Goal: Transaction & Acquisition: Purchase product/service

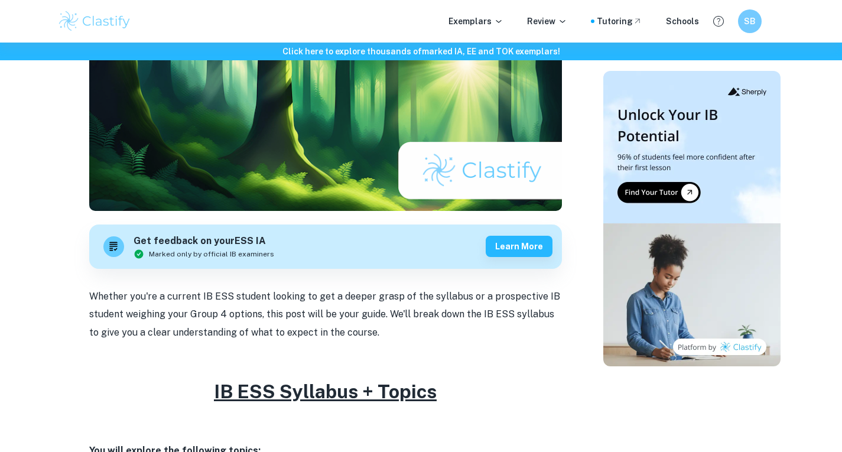
scroll to position [232, 0]
click at [617, 15] on div "Tutoring" at bounding box center [620, 21] width 46 height 13
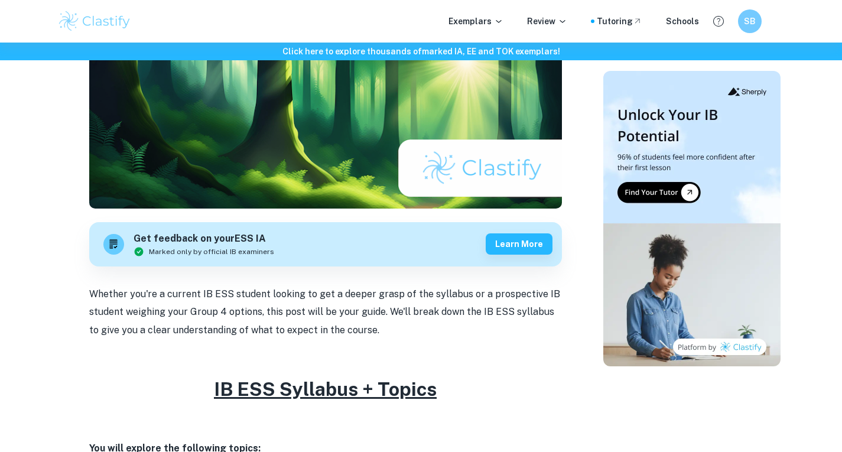
scroll to position [0, 0]
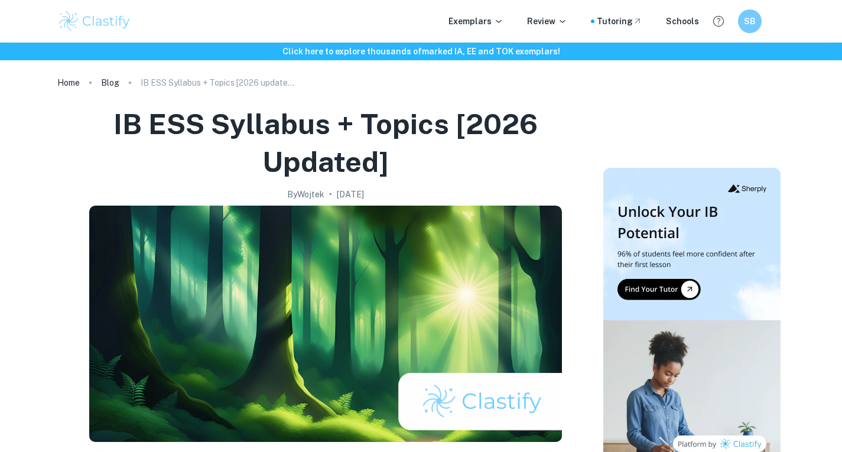
click at [76, 79] on link "Home" at bounding box center [68, 82] width 22 height 17
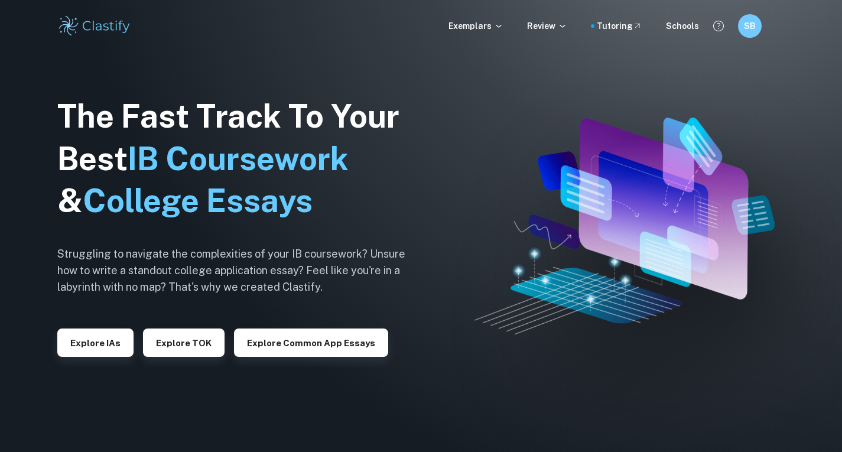
click at [479, 29] on p "Exemplars" at bounding box center [476, 26] width 55 height 13
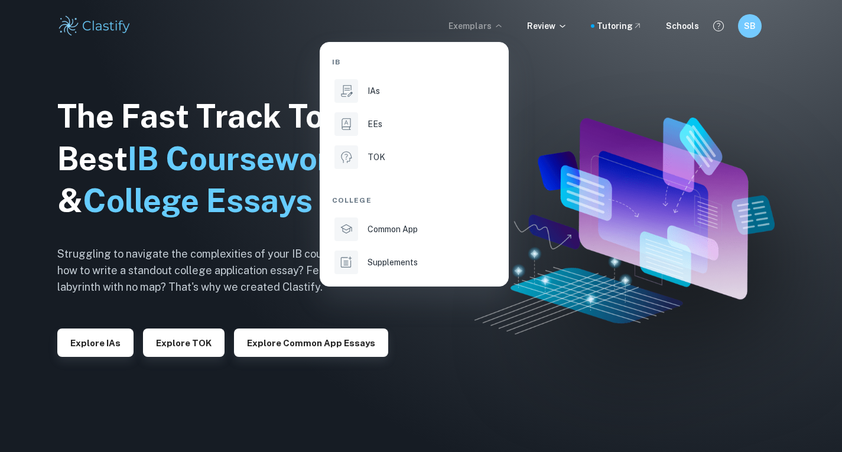
click at [435, 118] on div "EEs" at bounding box center [431, 124] width 127 height 13
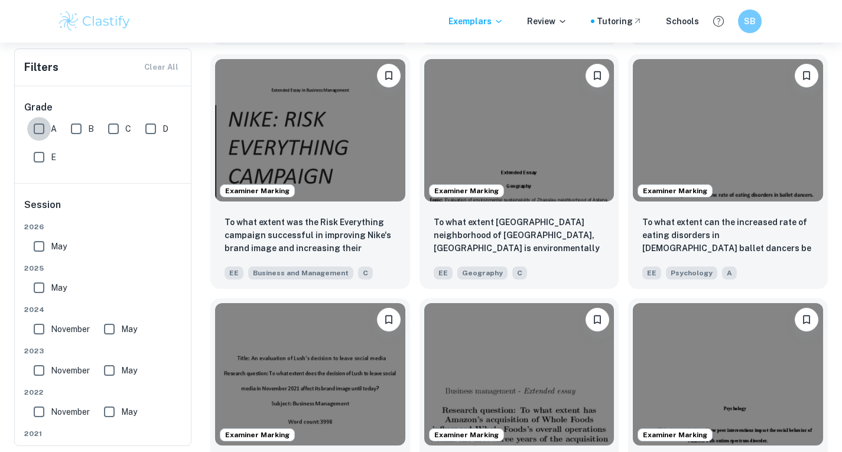
click at [43, 124] on input "A" at bounding box center [39, 129] width 24 height 24
checkbox input "true"
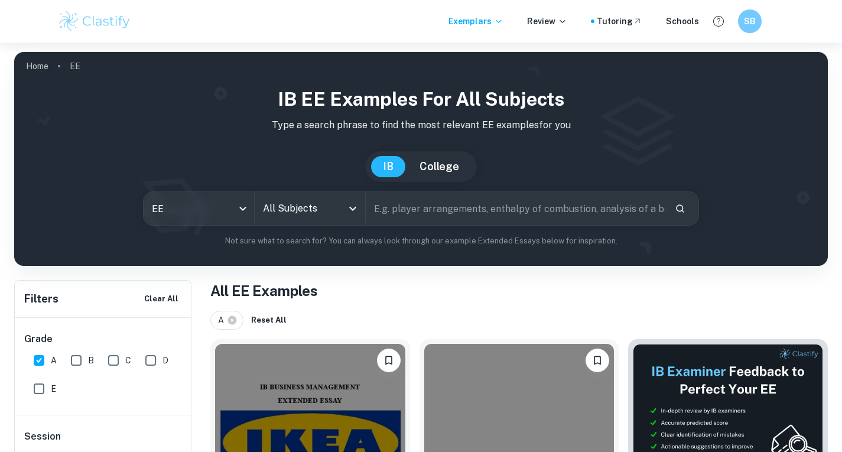
click at [434, 223] on input "text" at bounding box center [516, 208] width 300 height 33
click at [343, 207] on div "All Subjects" at bounding box center [310, 208] width 111 height 33
type input "ecological footprint"
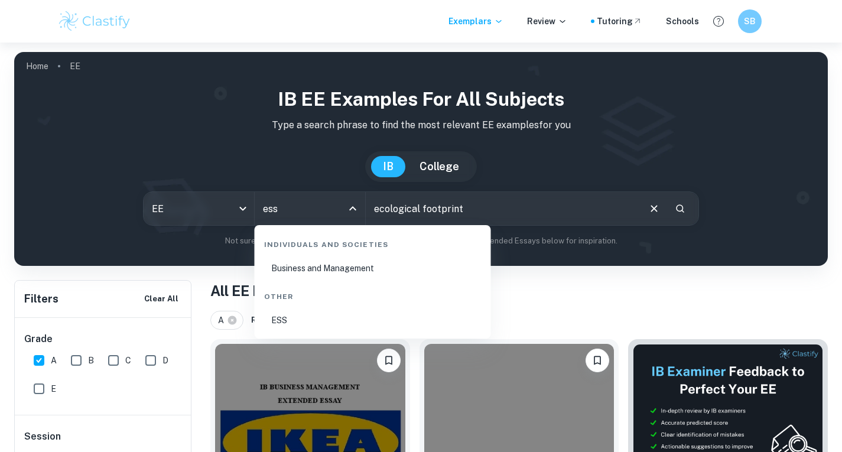
click at [309, 310] on li "ESS" at bounding box center [373, 320] width 227 height 27
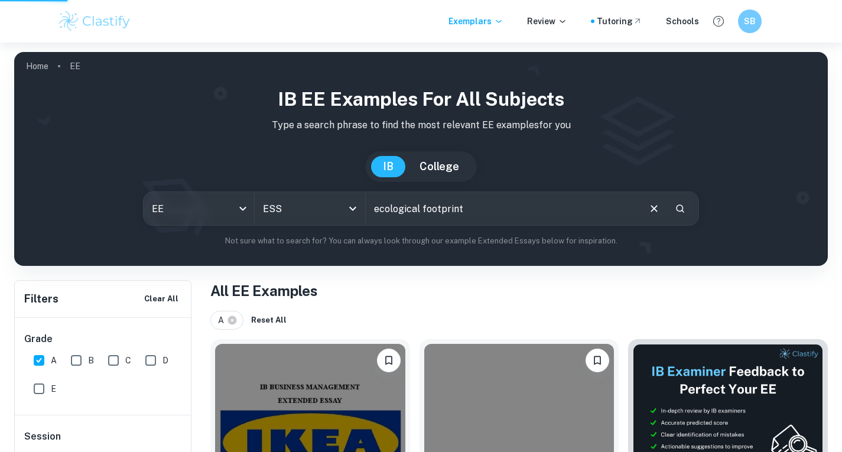
type input "ESS"
click at [683, 208] on icon "Search" at bounding box center [681, 209] width 8 height 8
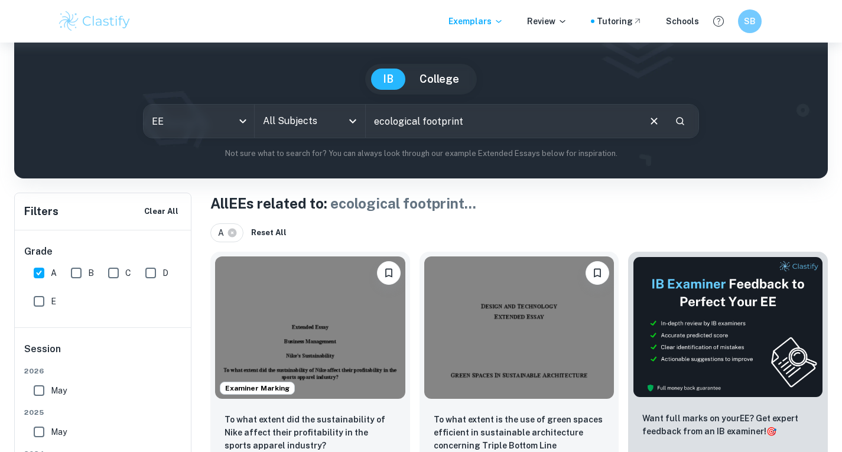
scroll to position [87, 0]
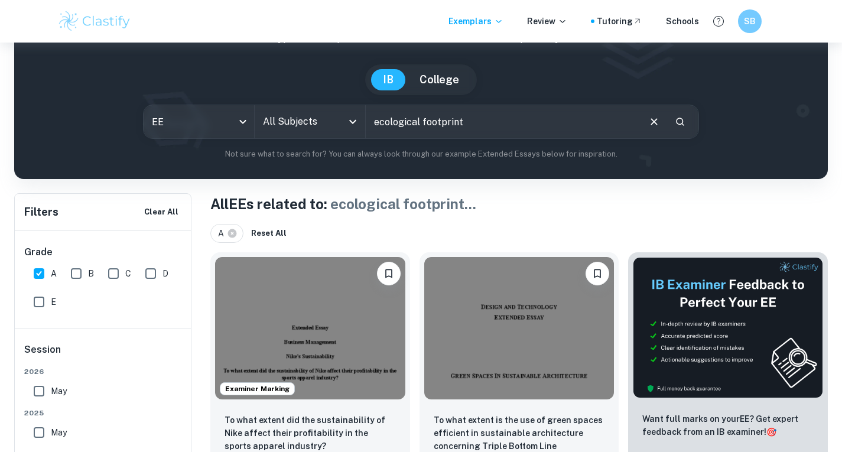
click at [301, 122] on input "All Subjects" at bounding box center [301, 122] width 82 height 22
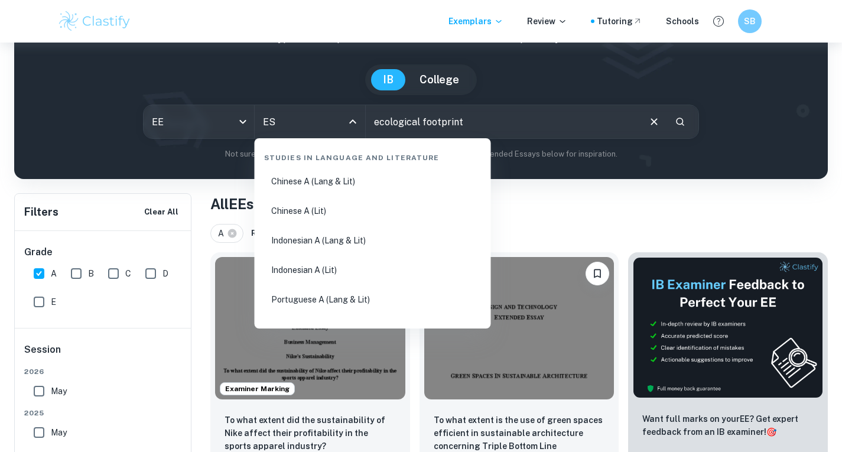
type input "ESS"
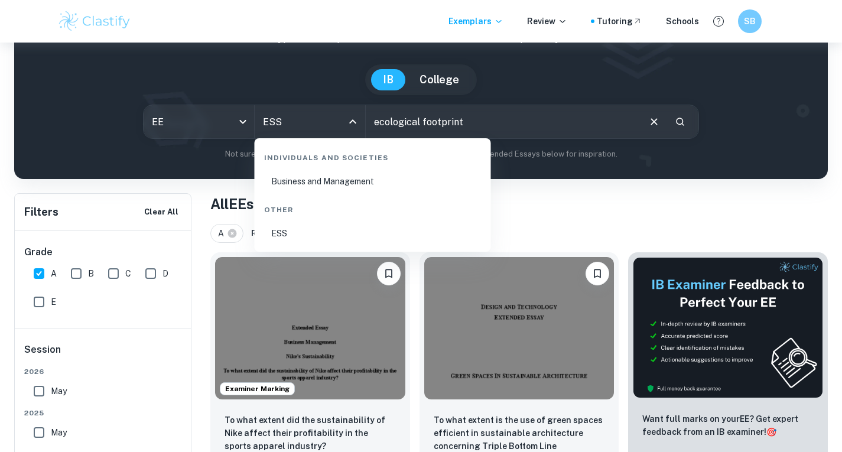
click at [302, 228] on li "ESS" at bounding box center [373, 233] width 227 height 27
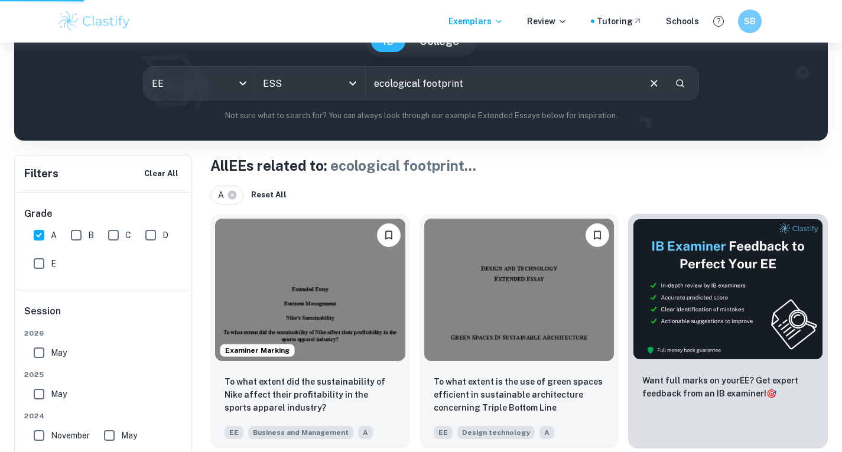
scroll to position [128, 0]
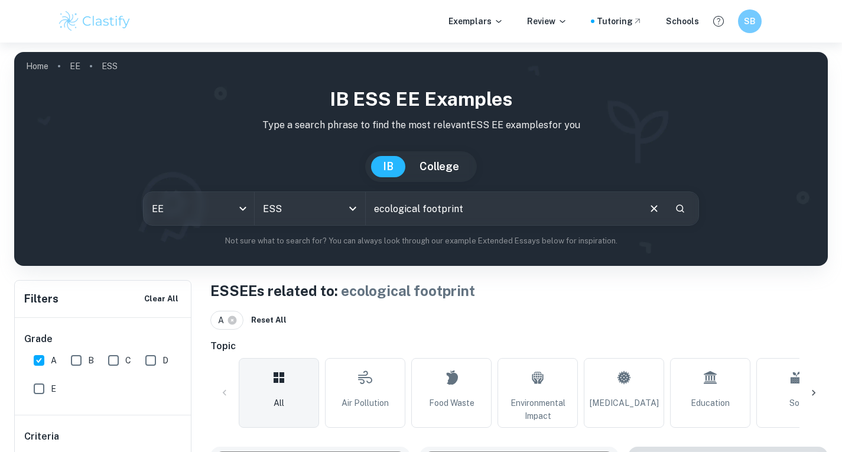
click at [561, 23] on p "Review" at bounding box center [547, 21] width 40 height 13
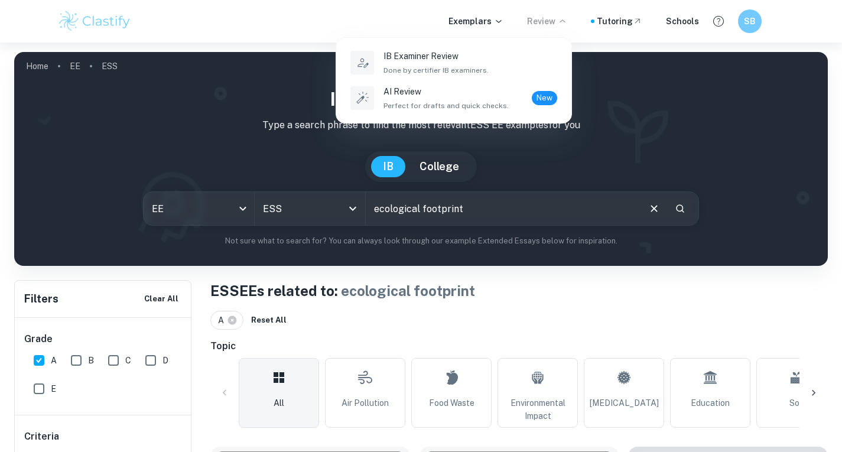
click at [511, 69] on div "IB Examiner Review Done by certifier IB examiners." at bounding box center [471, 63] width 174 height 26
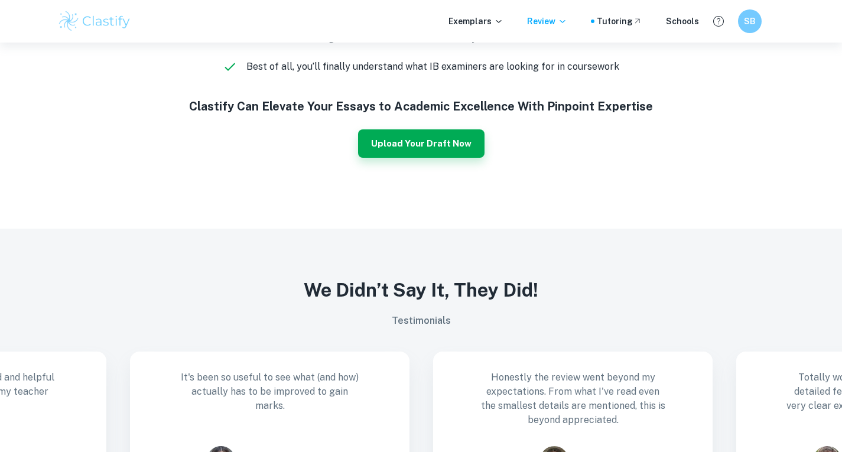
scroll to position [886, 0]
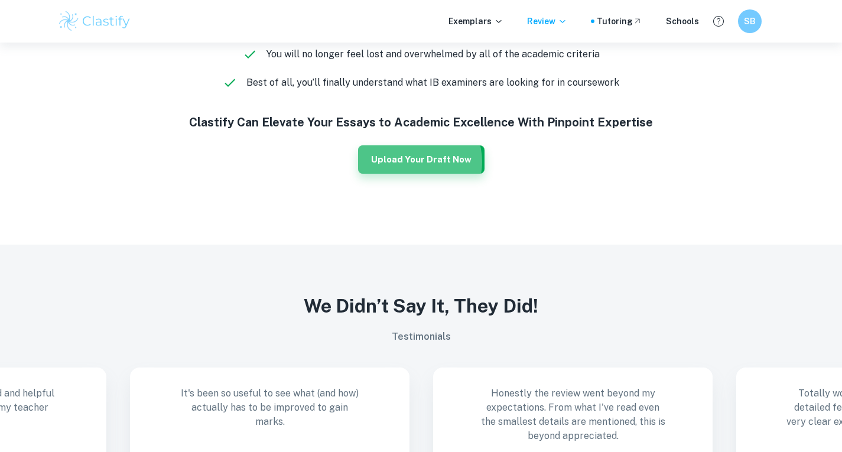
click at [417, 162] on button "Upload Your Draft Now" at bounding box center [421, 159] width 127 height 28
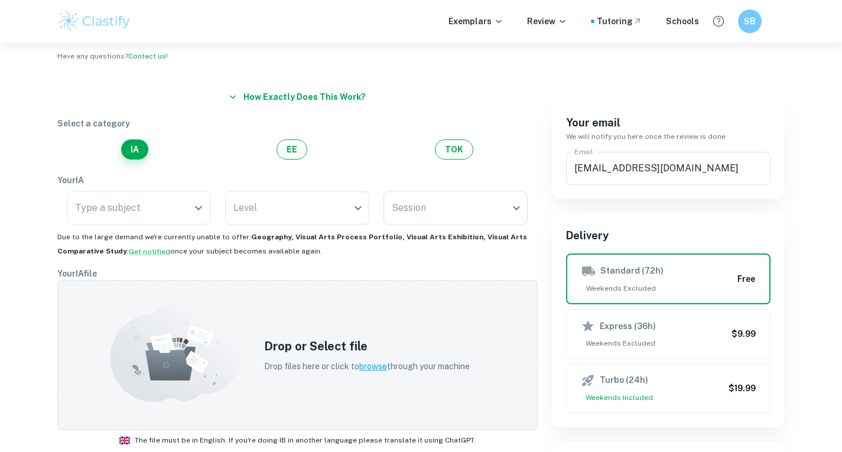
scroll to position [55, 0]
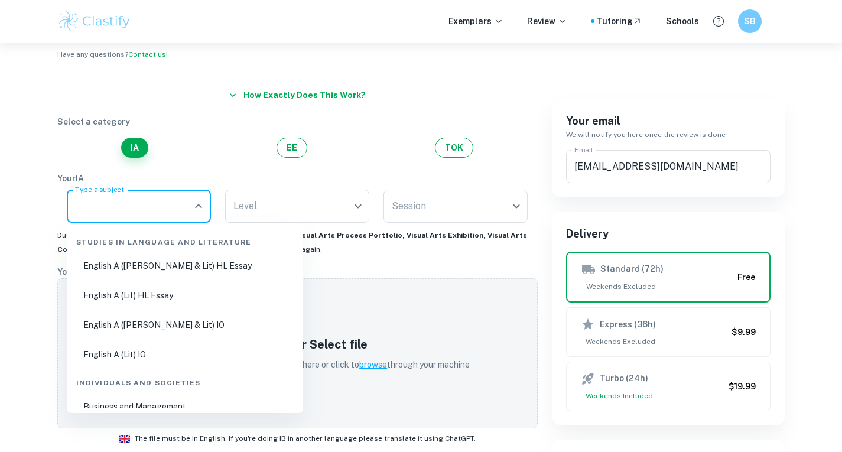
click at [124, 212] on input "Type a subject" at bounding box center [130, 206] width 116 height 22
click at [296, 157] on button "EE" at bounding box center [292, 148] width 31 height 20
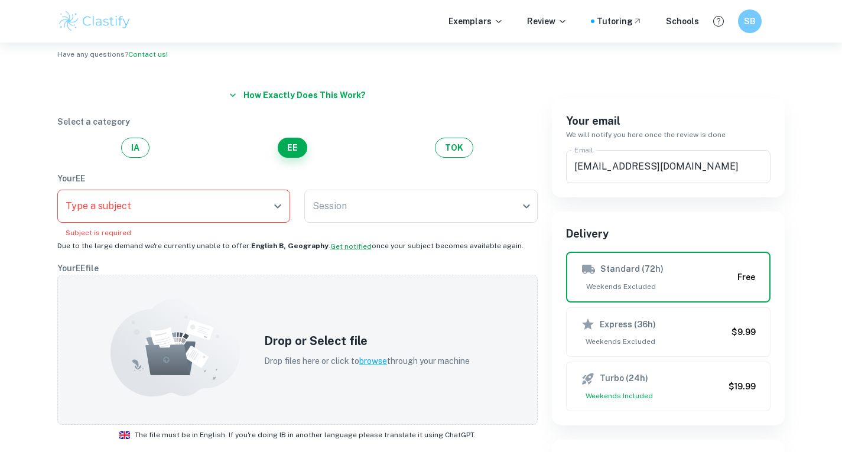
click at [171, 215] on input "Type a subject" at bounding box center [165, 206] width 205 height 22
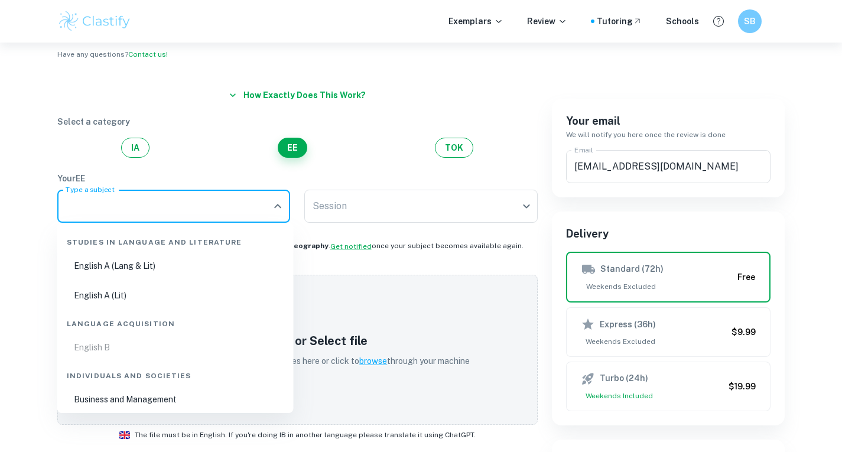
click at [137, 151] on button "IA" at bounding box center [135, 148] width 28 height 20
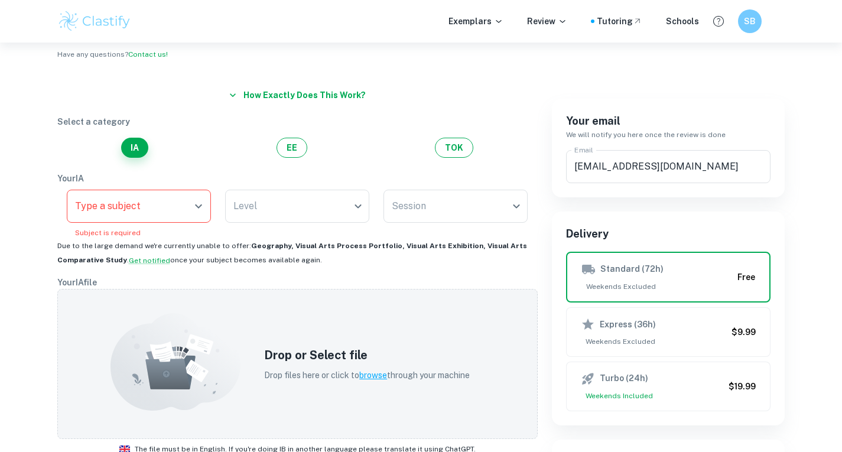
click at [193, 218] on div "Type a subject" at bounding box center [139, 206] width 144 height 33
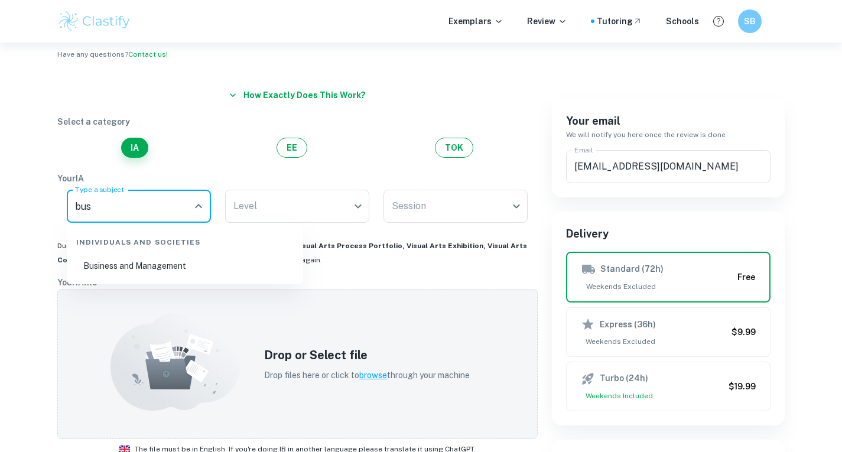
click at [182, 260] on li "Business and Management" at bounding box center [185, 265] width 227 height 27
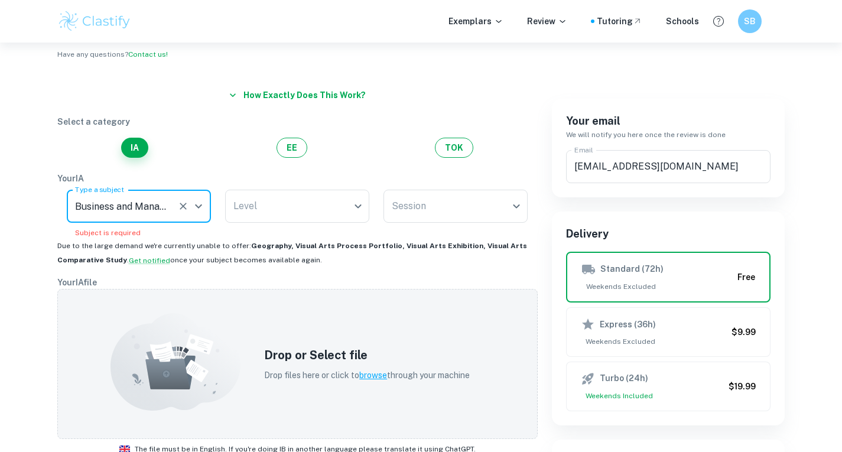
type input "Business and Management"
click at [295, 215] on body "We value your privacy We use cookies to enhance your browsing experience, serve…" at bounding box center [421, 214] width 842 height 452
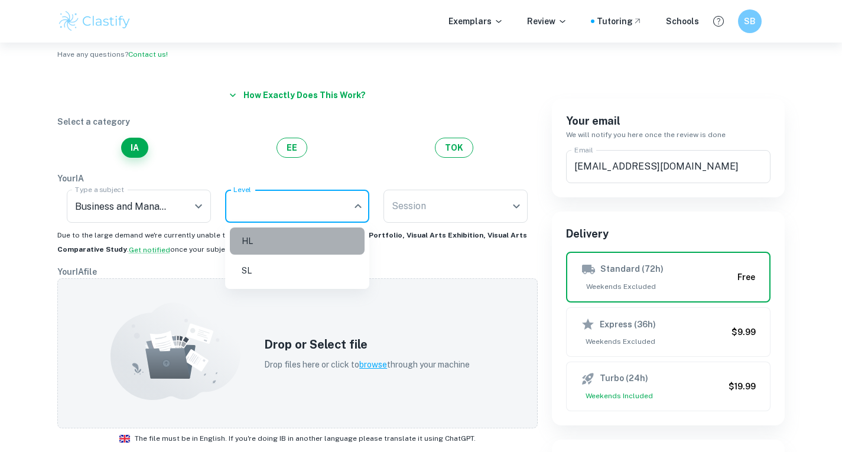
click at [284, 247] on li "HL" at bounding box center [297, 241] width 135 height 27
type input "HL"
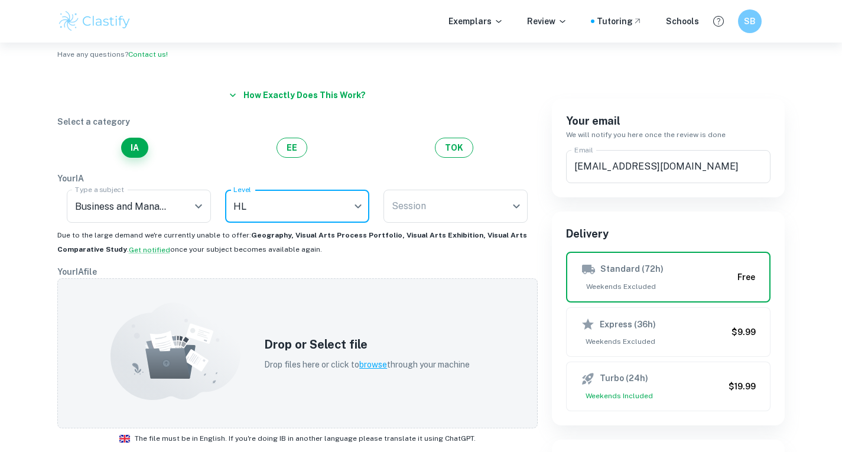
click at [436, 205] on body "We value your privacy We use cookies to enhance your browsing experience, serve…" at bounding box center [421, 214] width 842 height 452
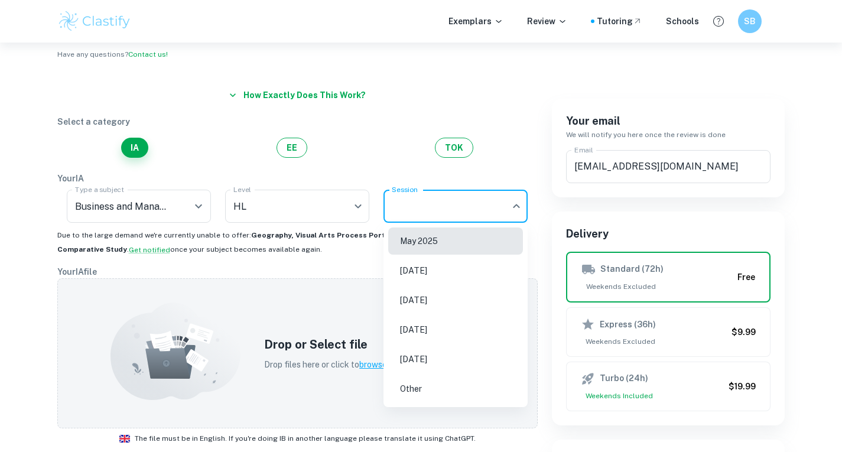
click at [415, 308] on li "[DATE]" at bounding box center [455, 300] width 135 height 27
type input "M26"
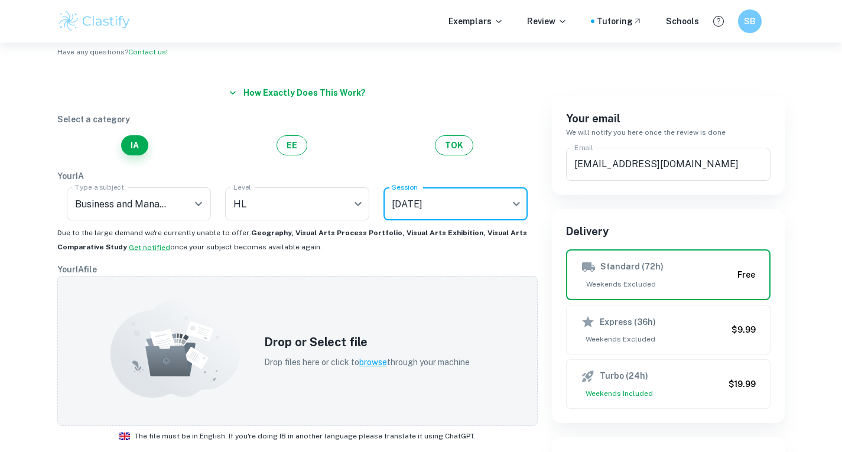
scroll to position [57, 0]
click at [754, 20] on h6 "SB" at bounding box center [750, 22] width 14 height 14
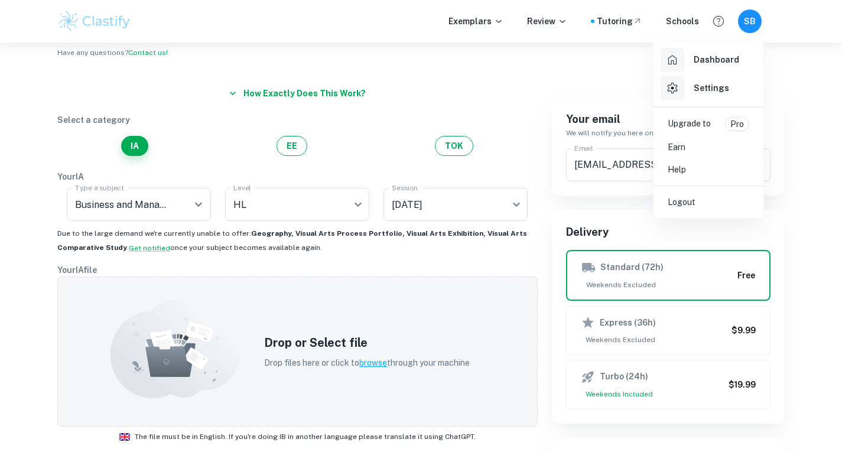
click at [544, 221] on div at bounding box center [421, 226] width 842 height 452
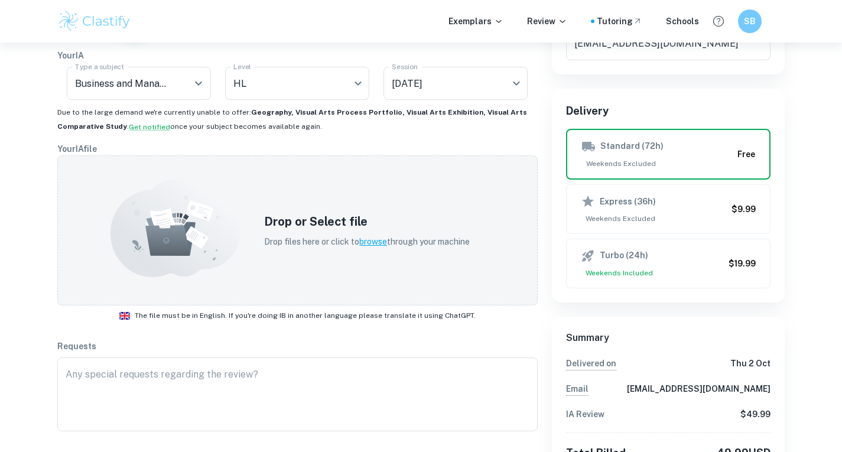
scroll to position [144, 0]
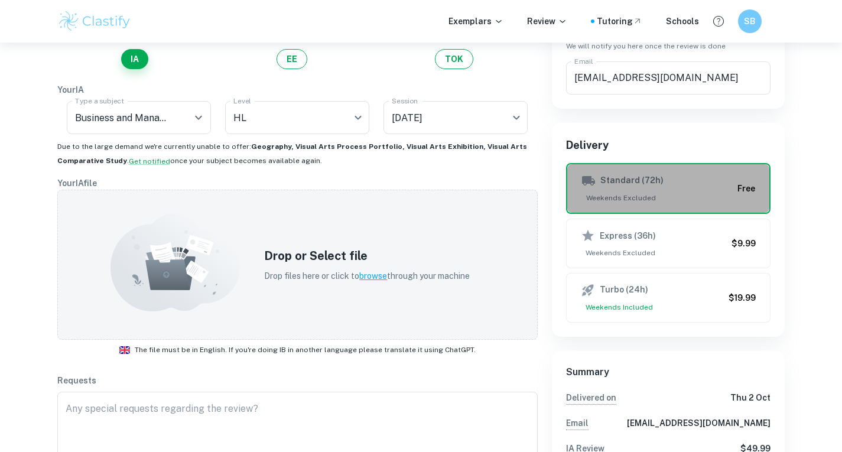
click at [630, 194] on span "Weekends Excluded" at bounding box center [658, 198] width 152 height 11
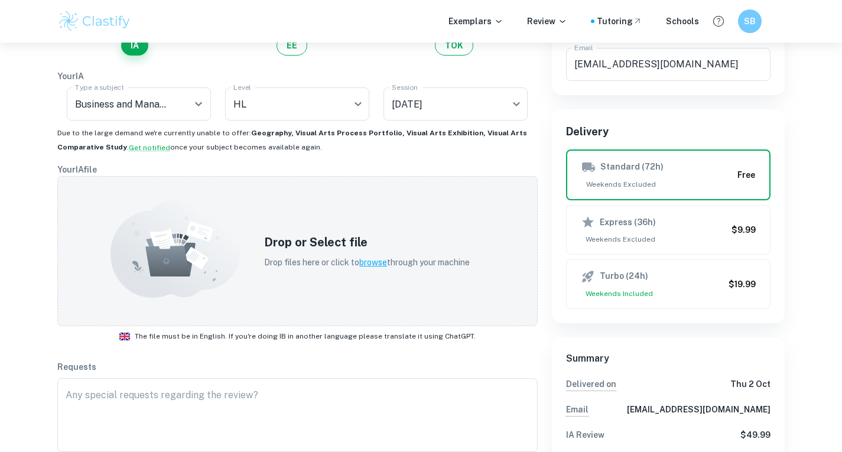
scroll to position [160, 0]
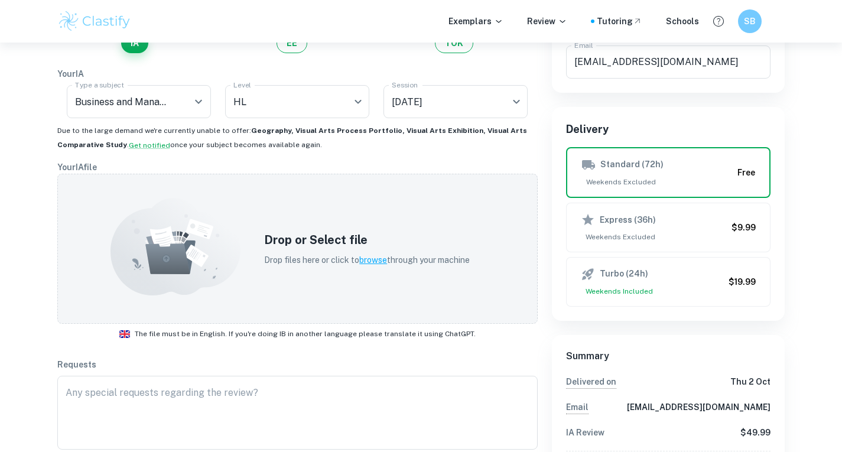
click at [357, 259] on p "Drop files here or click to browse through your machine" at bounding box center [367, 260] width 206 height 13
click at [355, 257] on p "Drop files here or click to browse through your machine" at bounding box center [367, 260] width 206 height 13
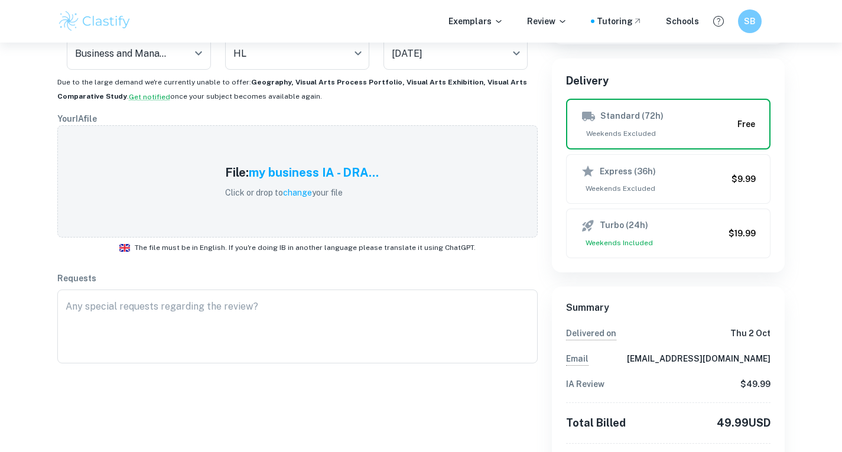
scroll to position [212, 0]
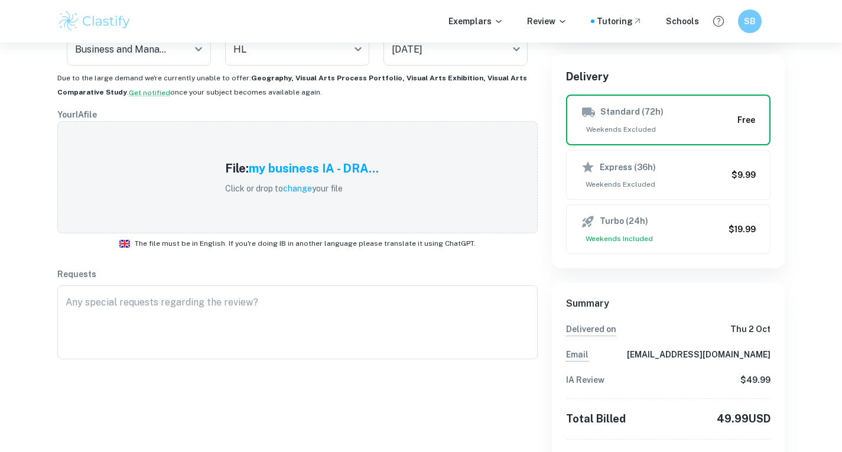
click at [293, 287] on div "x ​" at bounding box center [297, 323] width 481 height 74
click at [349, 214] on div "File: my business IA - DRA... Click or drop to change your file" at bounding box center [297, 177] width 481 height 112
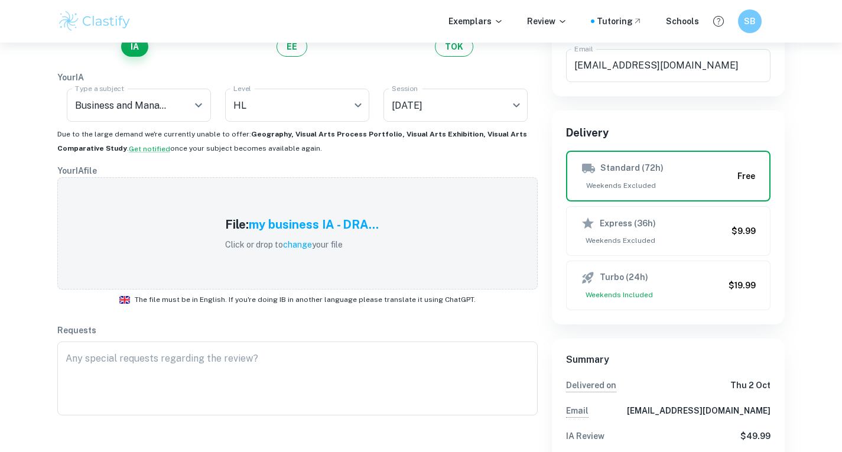
scroll to position [155, 0]
click at [742, 31] on div "SB" at bounding box center [761, 21] width 49 height 25
click at [748, 22] on h6 "SB" at bounding box center [750, 22] width 14 height 14
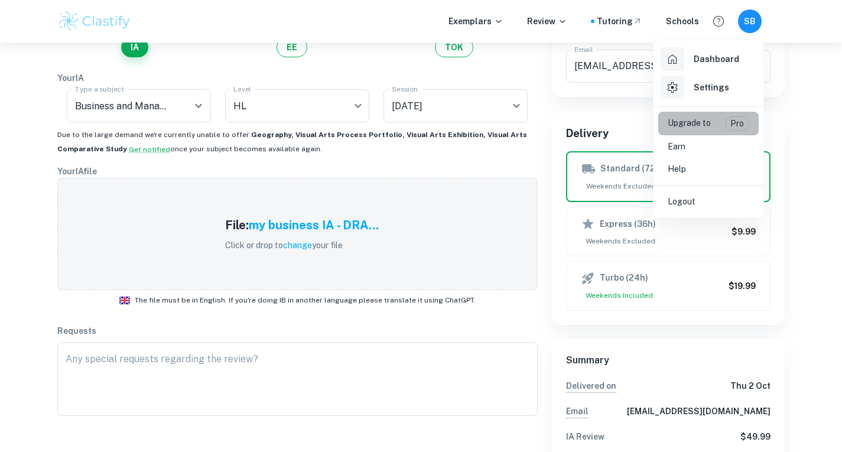
click at [740, 123] on p "Pro" at bounding box center [737, 123] width 15 height 13
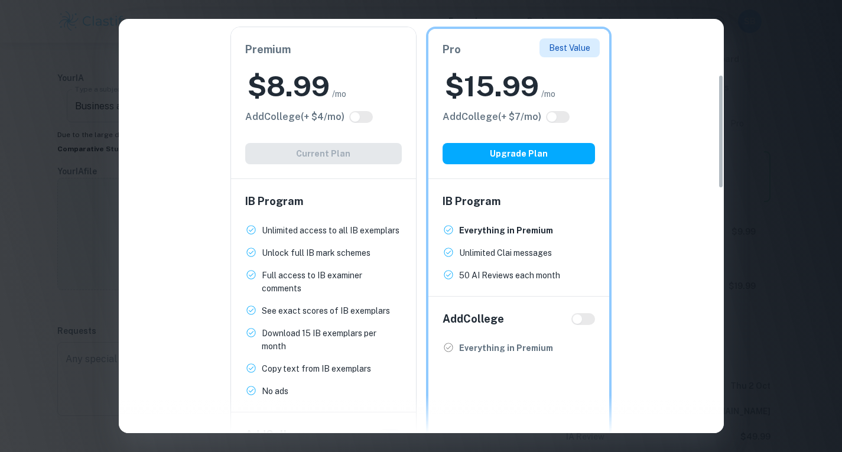
scroll to position [202, 0]
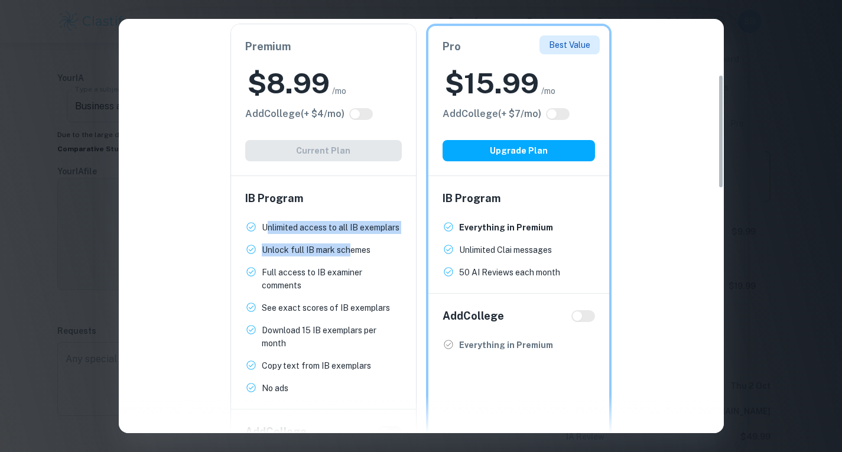
drag, startPoint x: 268, startPoint y: 231, endPoint x: 354, endPoint y: 261, distance: 91.1
click at [354, 261] on ul "Unlimited access to all IB exemplars New! Unlock full IB mark schemes New! Full…" at bounding box center [323, 308] width 157 height 174
click at [366, 275] on p "Full access to IB examiner comments" at bounding box center [332, 279] width 140 height 26
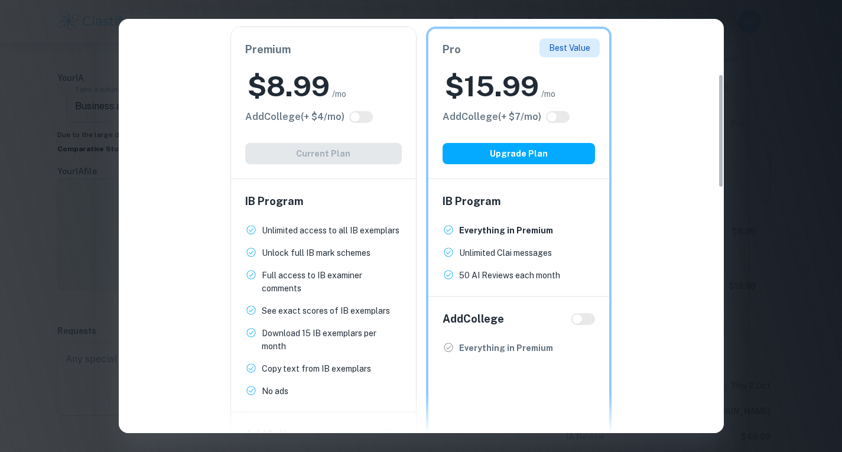
scroll to position [200, 0]
drag, startPoint x: 478, startPoint y: 251, endPoint x: 589, endPoint y: 261, distance: 111.0
click at [589, 261] on ul "Everything in Premium New! Unlimited Clai messages New! 50 AI Reviews each mont…" at bounding box center [519, 252] width 153 height 58
click at [590, 262] on ul "Everything in Premium New! Unlimited Clai messages New! 50 AI Reviews each mont…" at bounding box center [519, 252] width 153 height 58
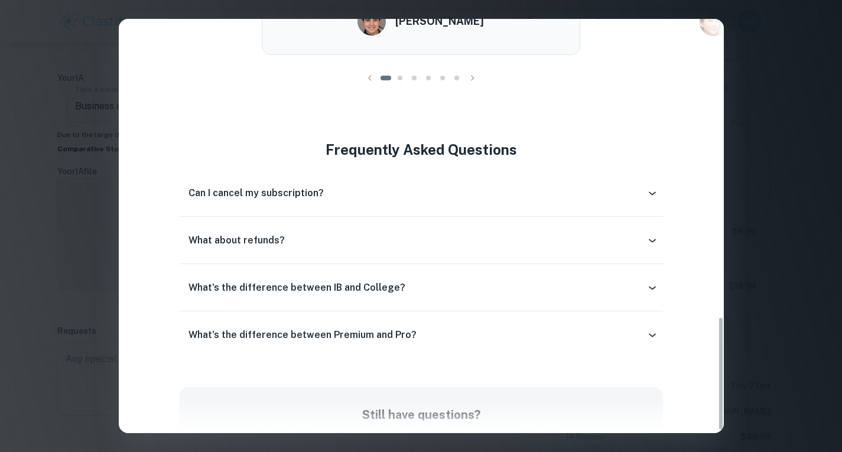
scroll to position [1084, 0]
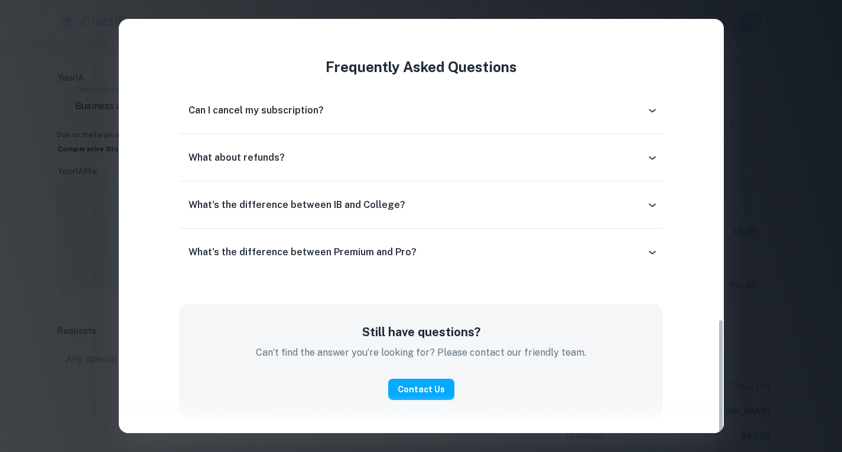
click at [484, 118] on div "Can I cancel my subscription?" at bounding box center [421, 110] width 484 height 28
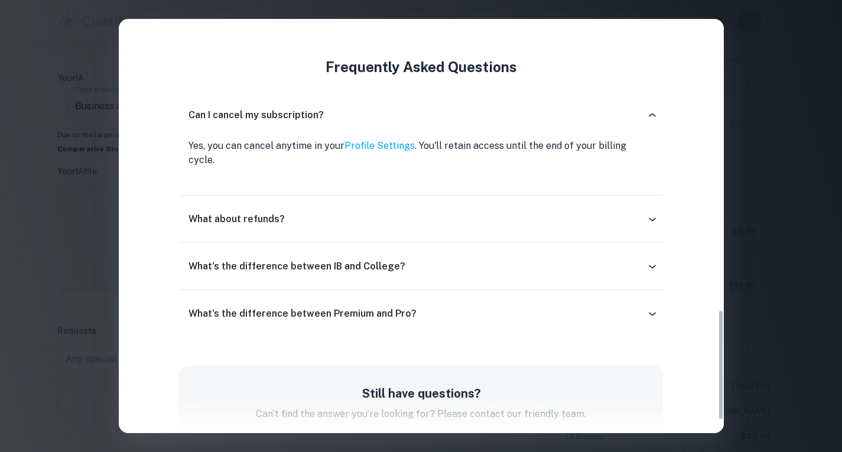
click at [507, 265] on div "What's the difference between IB and College?" at bounding box center [421, 266] width 484 height 28
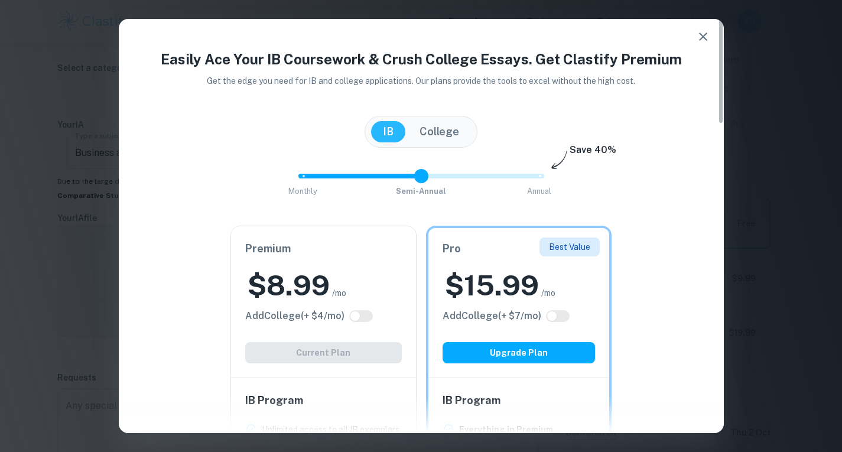
scroll to position [108, 0]
click at [547, 168] on div "Monthly Semi-Annual Annual Save 40%" at bounding box center [421, 182] width 577 height 40
click at [542, 172] on div "Monthly Semi-Annual Annual Save 40%" at bounding box center [421, 182] width 577 height 40
click at [541, 173] on div "Monthly Semi-Annual Annual Save 40%" at bounding box center [421, 182] width 577 height 40
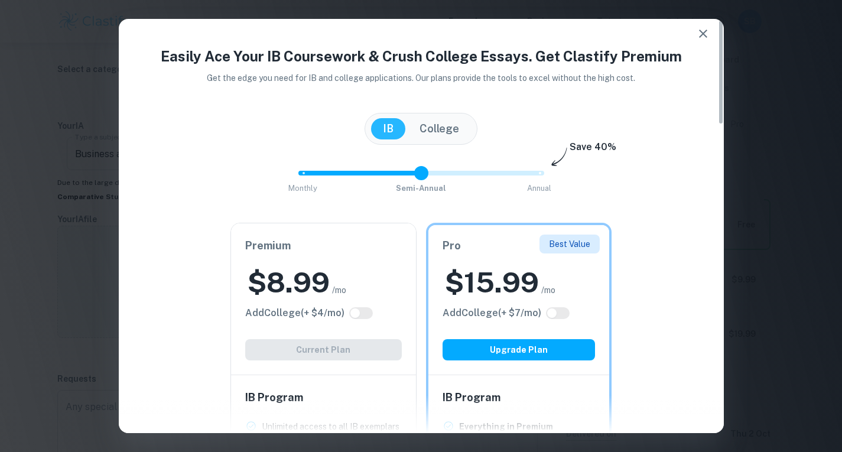
click at [704, 36] on icon "button" at bounding box center [703, 34] width 14 height 14
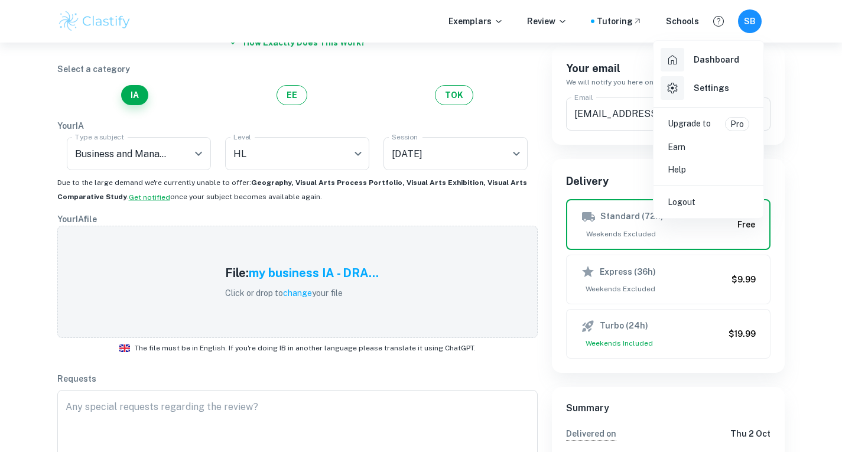
click at [619, 218] on div at bounding box center [421, 226] width 842 height 452
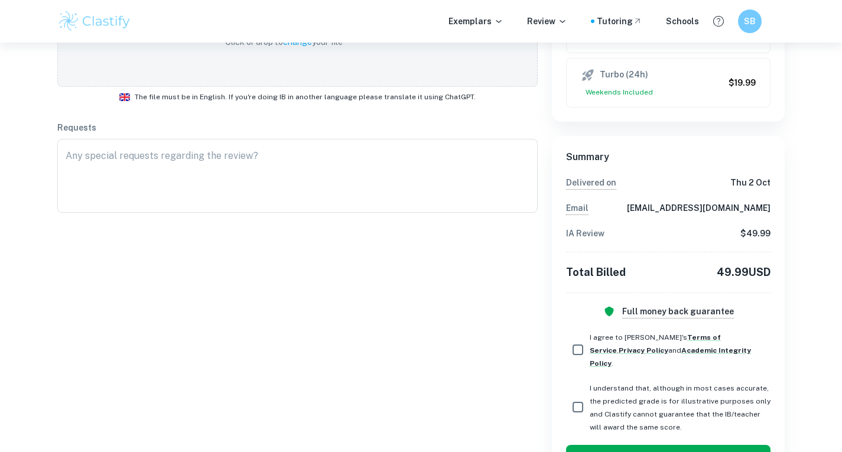
scroll to position [396, 0]
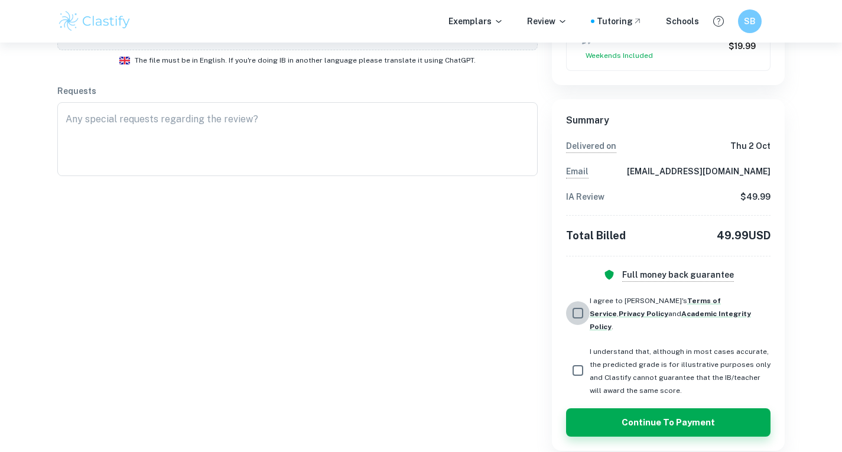
click at [581, 310] on input "I agree to [PERSON_NAME]'s Terms of Service , Privacy Policy and Academic Integ…" at bounding box center [578, 314] width 24 height 24
checkbox input "true"
click at [582, 359] on input "I understand that, although in most cases accurate, the predicted grade is for …" at bounding box center [578, 371] width 24 height 24
checkbox input "true"
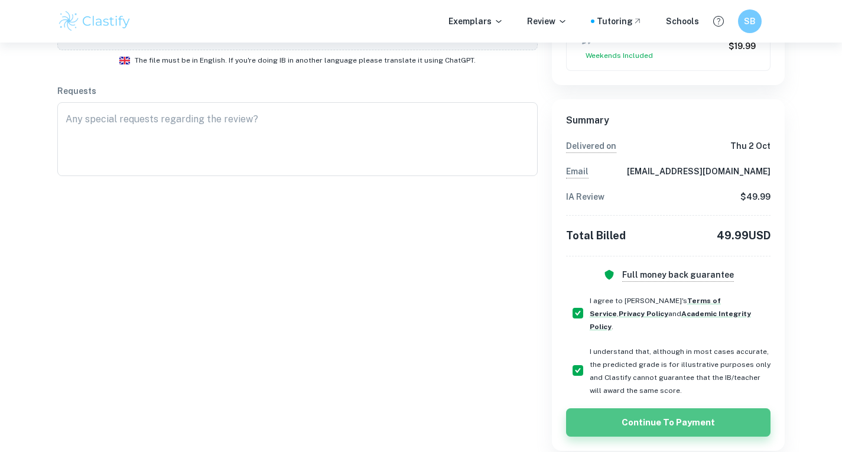
click at [617, 409] on button "Continue to Payment" at bounding box center [668, 423] width 205 height 28
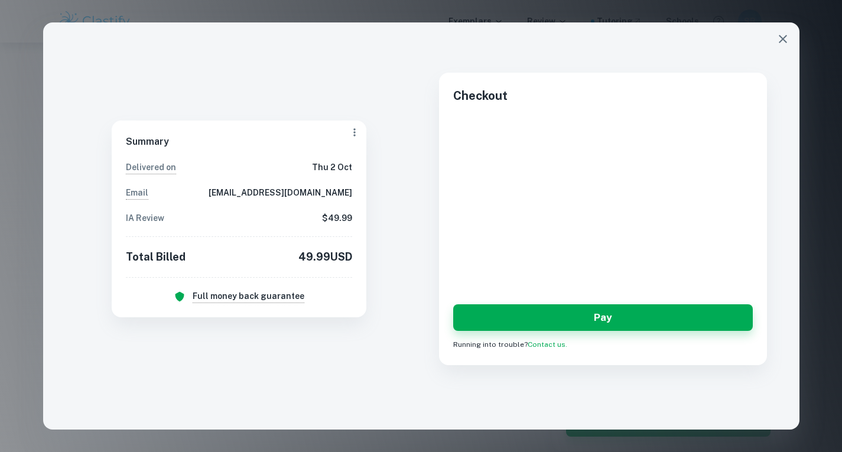
click at [349, 137] on icon "button" at bounding box center [355, 133] width 12 height 12
click at [367, 113] on div at bounding box center [421, 226] width 842 height 452
click at [788, 46] on icon "button" at bounding box center [783, 39] width 14 height 14
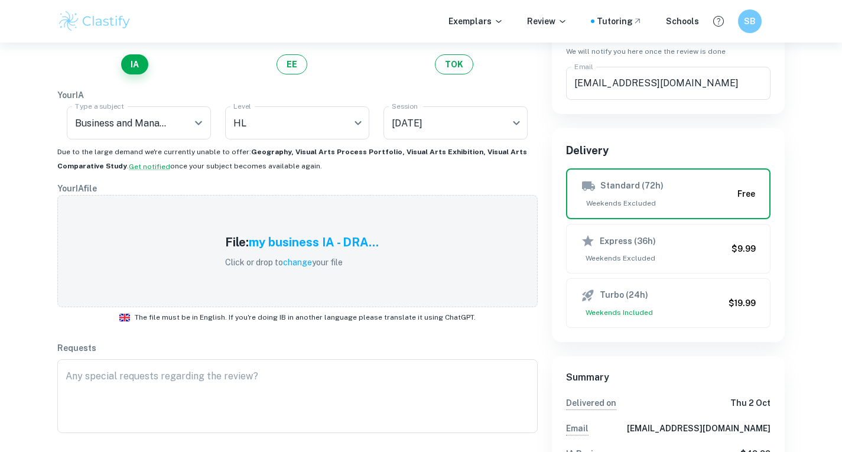
scroll to position [148, 0]
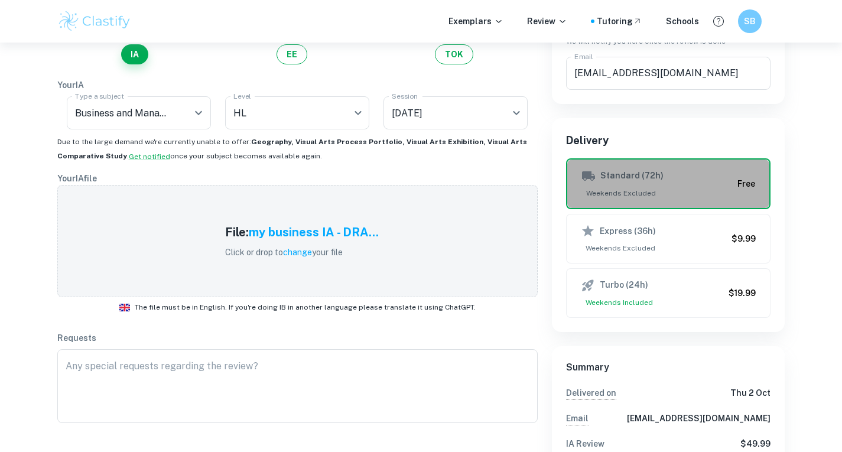
click at [598, 200] on button "Standard (72h) Weekends Excluded Free" at bounding box center [668, 183] width 205 height 51
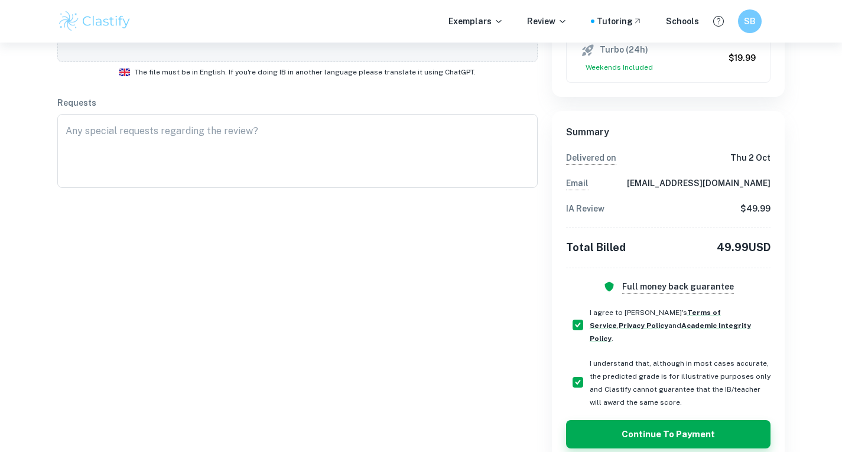
scroll to position [396, 0]
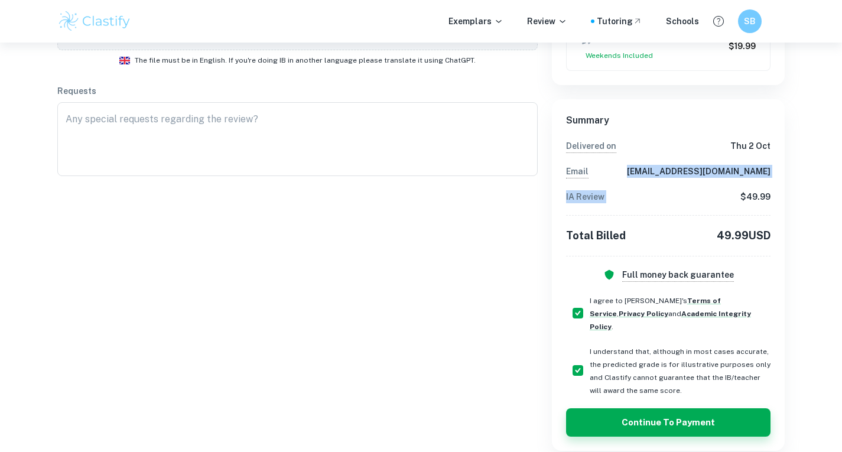
drag, startPoint x: 644, startPoint y: 177, endPoint x: 709, endPoint y: 191, distance: 66.4
click at [709, 191] on div "Summary Delivered [DATE][DATE] Email [EMAIL_ADDRESS][DOMAIN_NAME] IA Review $ 4…" at bounding box center [668, 198] width 205 height 168
click at [709, 191] on div "IA Review $ 49.99" at bounding box center [668, 196] width 205 height 13
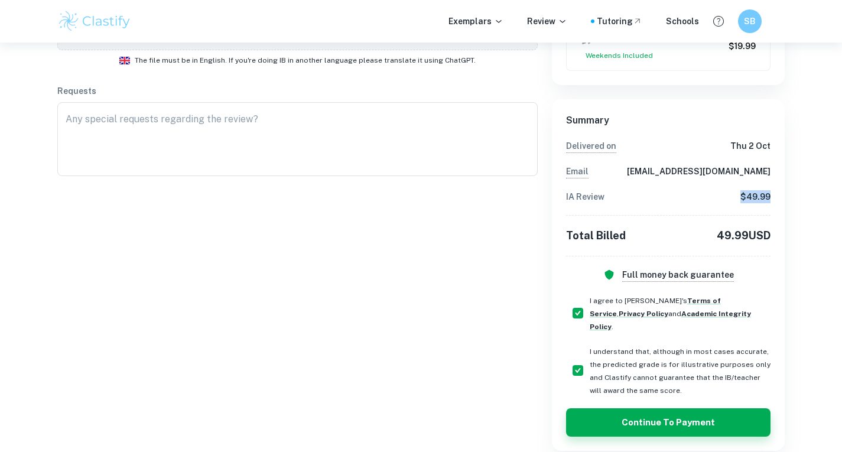
drag, startPoint x: 734, startPoint y: 201, endPoint x: 819, endPoint y: 200, distance: 85.7
click at [819, 200] on div "Have your IB coursework reviewed Have any questions? Contact us! How exactly do…" at bounding box center [421, 56] width 842 height 818
click at [822, 200] on div "Have your IB coursework reviewed Have any questions? Contact us! How exactly do…" at bounding box center [421, 56] width 842 height 818
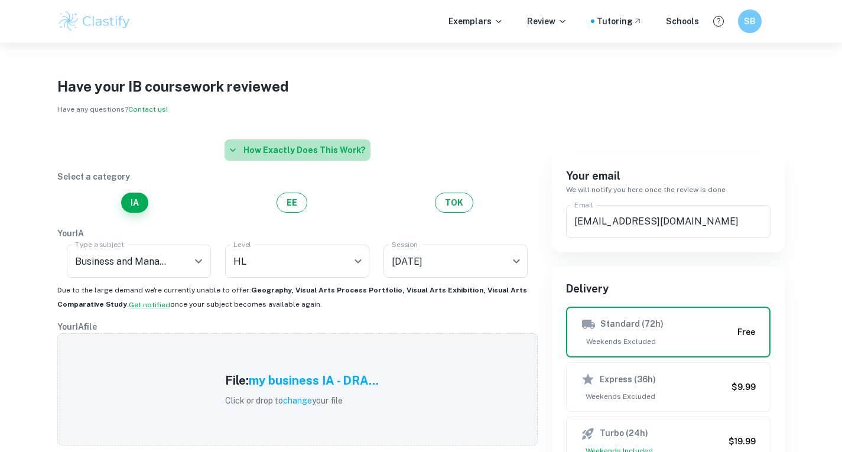
click at [319, 151] on button "How exactly does this work?" at bounding box center [298, 150] width 146 height 21
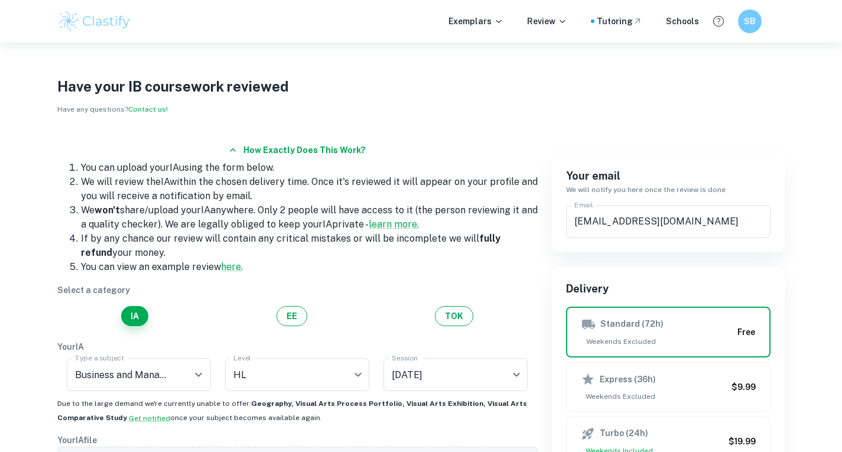
drag, startPoint x: 342, startPoint y: 170, endPoint x: 413, endPoint y: 177, distance: 70.7
click at [413, 177] on ol "You can upload your IA using the form below. We will review the IA within the c…" at bounding box center [297, 218] width 481 height 114
click at [414, 178] on li "We will review the IA within the chosen delivery time. Once it's reviewed it wi…" at bounding box center [309, 189] width 457 height 28
drag, startPoint x: 456, startPoint y: 210, endPoint x: 468, endPoint y: 213, distance: 12.3
click at [468, 213] on li "We won't share/upload your IA anywhere. Only 2 people will have access to it (t…" at bounding box center [309, 217] width 457 height 28
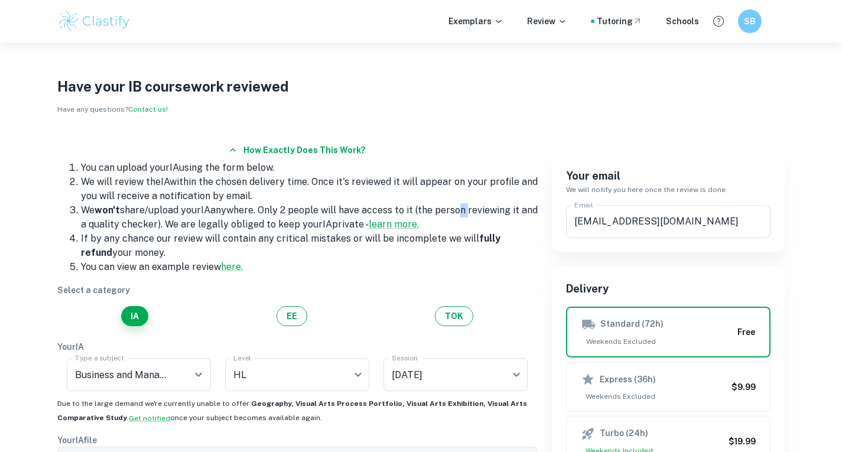
click at [468, 213] on li "We won't share/upload your IA anywhere. Only 2 people will have access to it (t…" at bounding box center [309, 217] width 457 height 28
click at [488, 22] on p "Exemplars" at bounding box center [476, 21] width 55 height 13
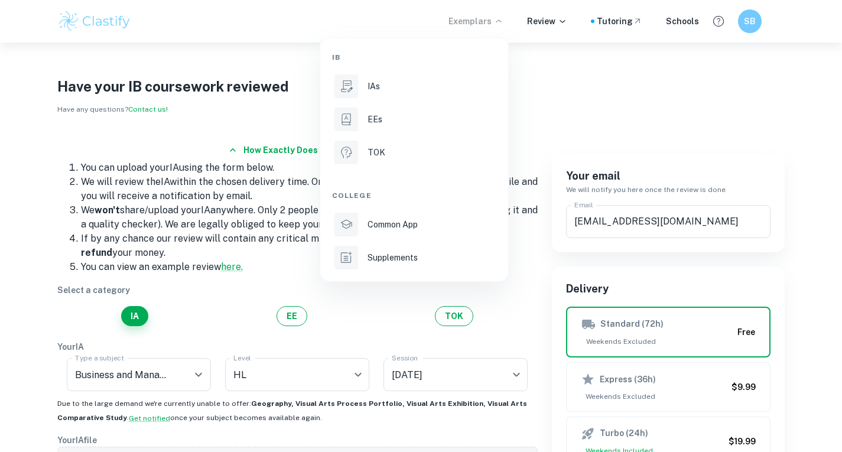
click at [547, 19] on div at bounding box center [421, 226] width 842 height 452
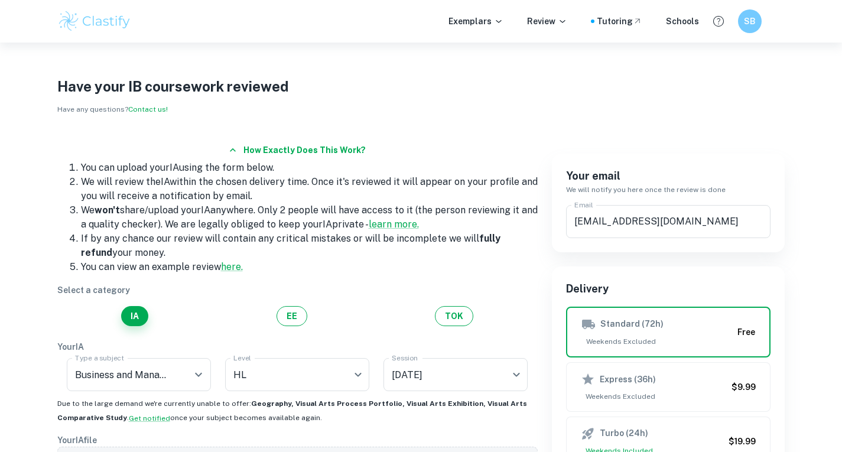
click at [547, 20] on p "Review" at bounding box center [547, 21] width 40 height 13
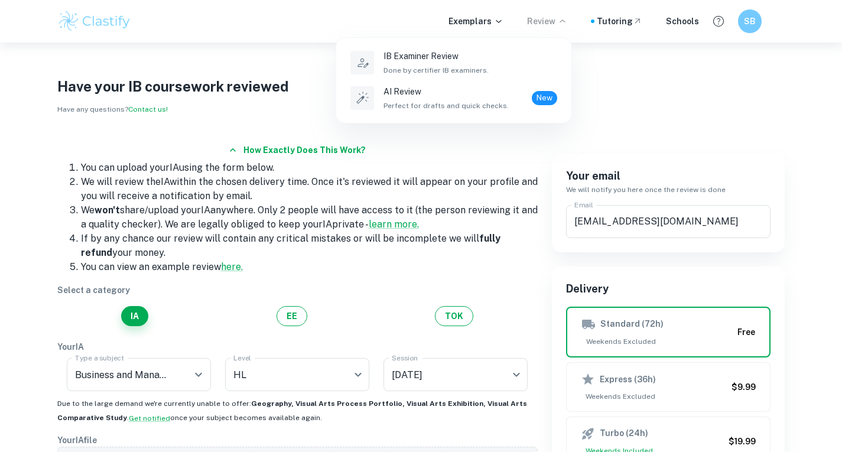
click at [478, 87] on p "AI Review" at bounding box center [446, 91] width 125 height 13
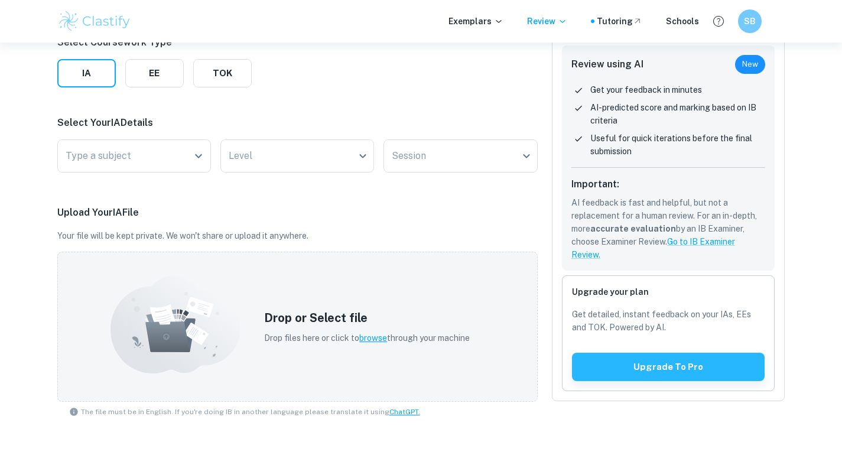
scroll to position [161, 0]
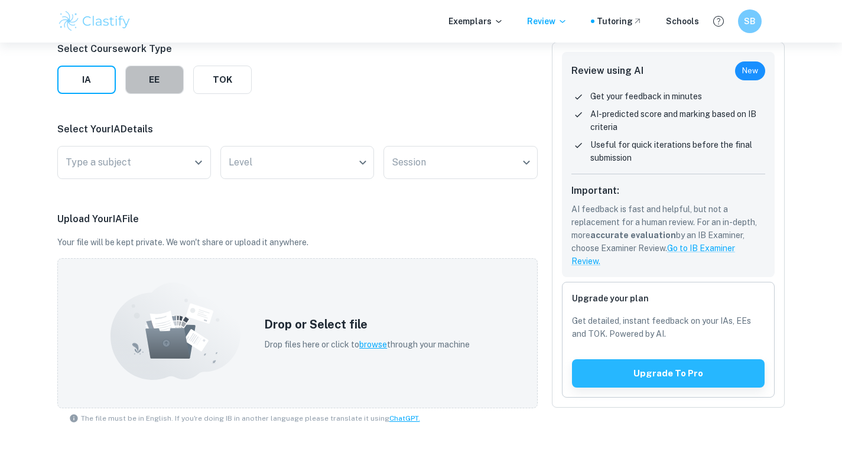
click at [176, 87] on button "EE" at bounding box center [154, 80] width 59 height 28
click at [192, 164] on input "Type a subject" at bounding box center [167, 162] width 208 height 22
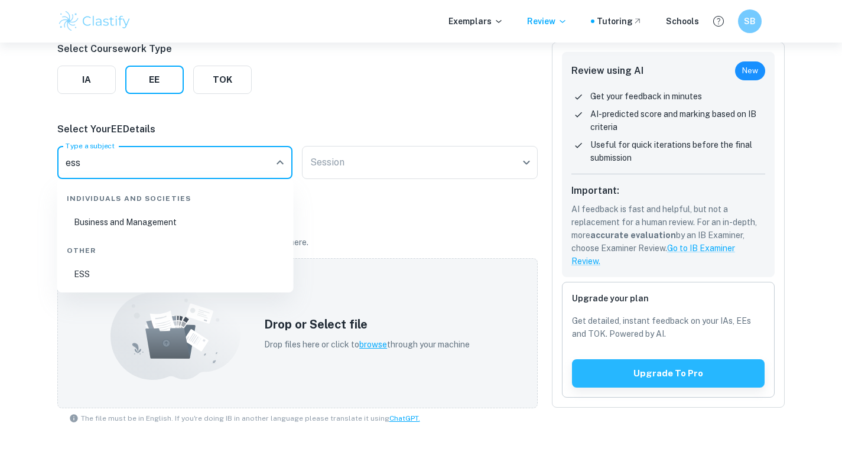
click at [136, 277] on li "ESS" at bounding box center [175, 274] width 227 height 27
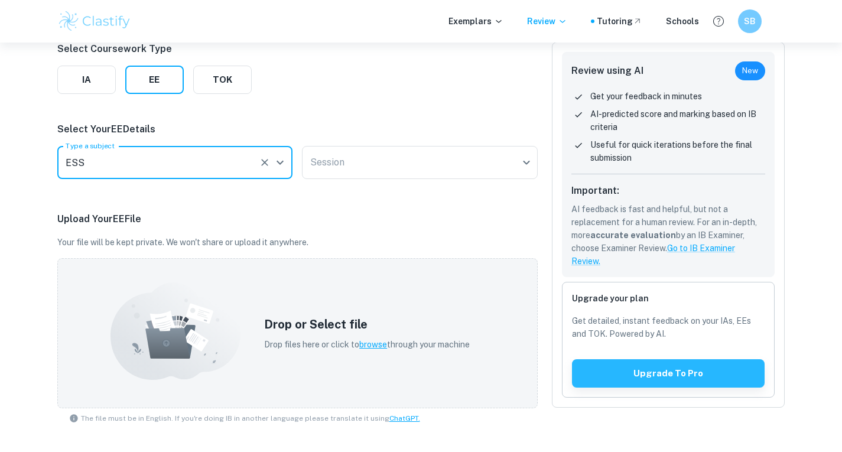
type input "ESS"
click at [358, 172] on body "We value your privacy We use cookies to enhance your browsing experience, serve…" at bounding box center [421, 107] width 842 height 452
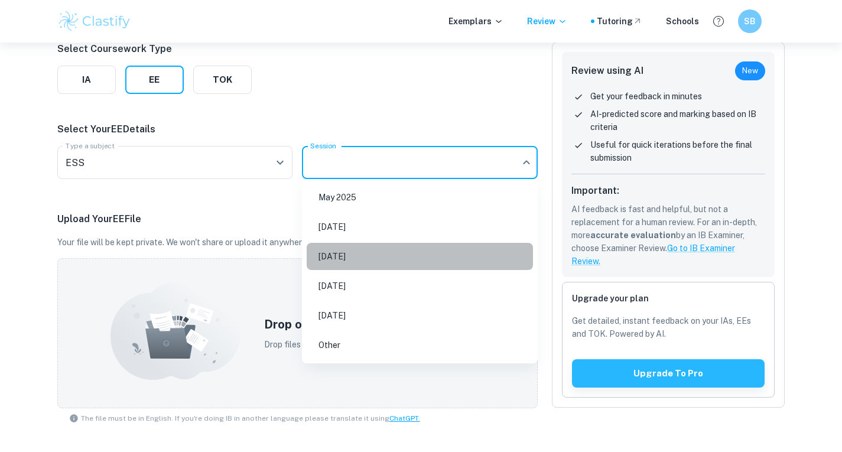
click at [354, 258] on li "[DATE]" at bounding box center [420, 256] width 226 height 27
type input "M26"
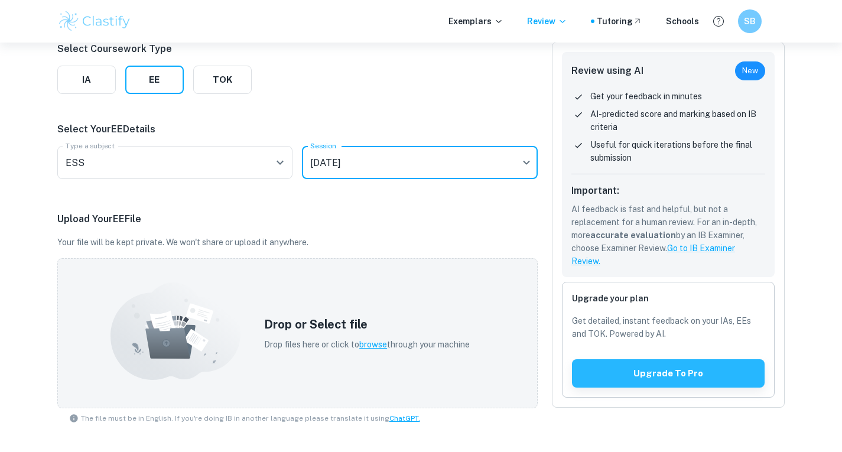
click at [192, 166] on input "ESS" at bounding box center [159, 162] width 192 height 22
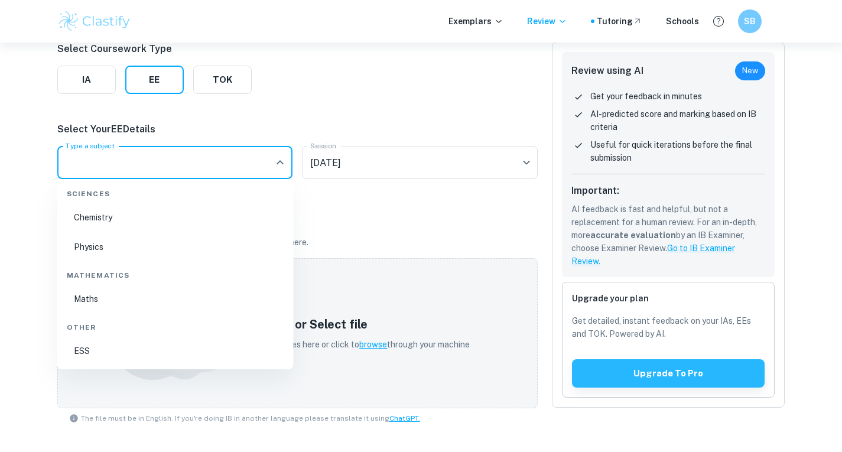
scroll to position [0, 0]
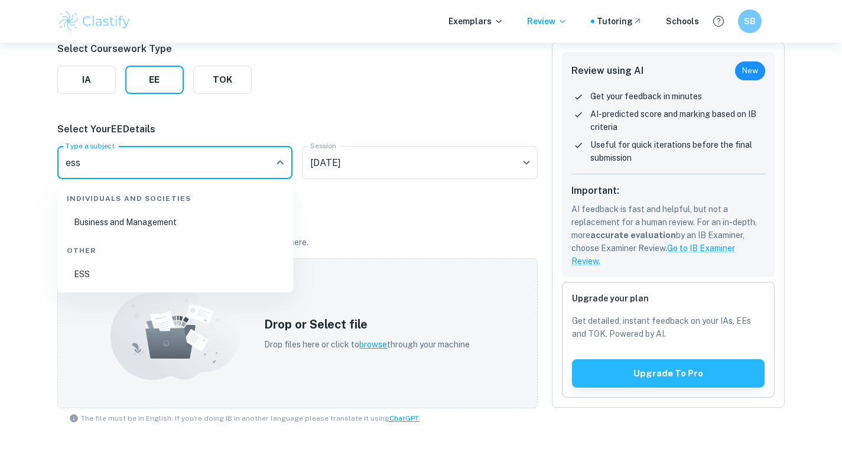
click at [140, 274] on li "ESS" at bounding box center [175, 274] width 227 height 27
type input "ESS"
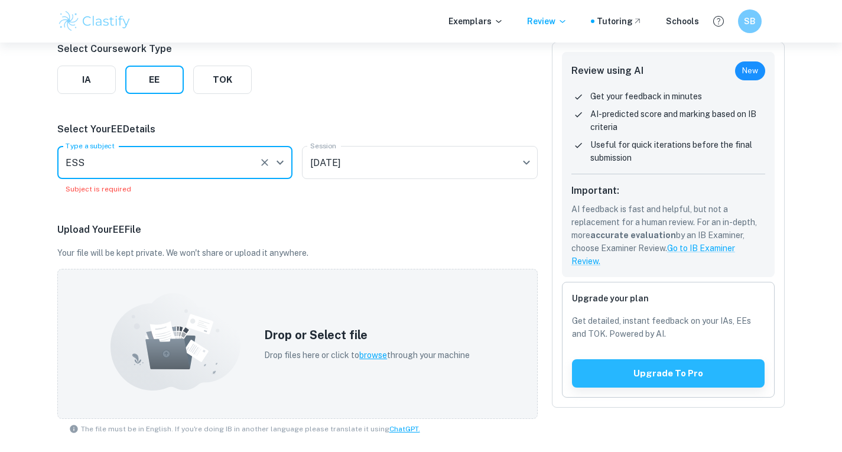
scroll to position [192, 0]
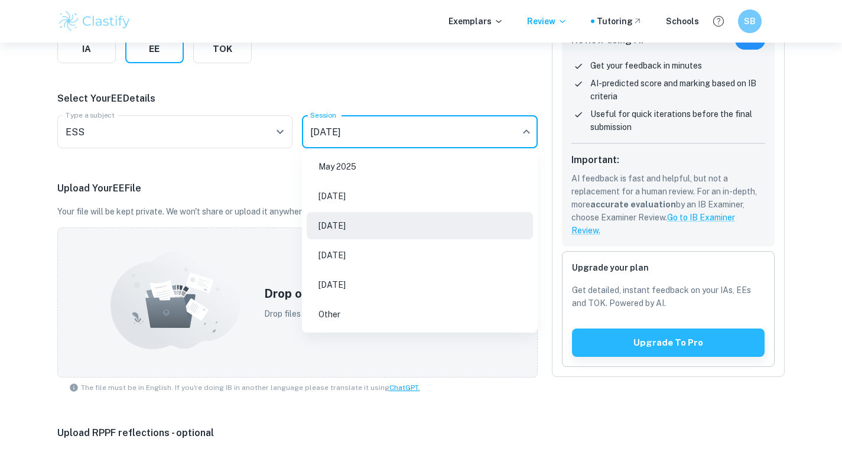
click at [436, 125] on body "We value your privacy We use cookies to enhance your browsing experience, serve…" at bounding box center [421, 76] width 842 height 452
click at [222, 199] on div at bounding box center [421, 226] width 842 height 452
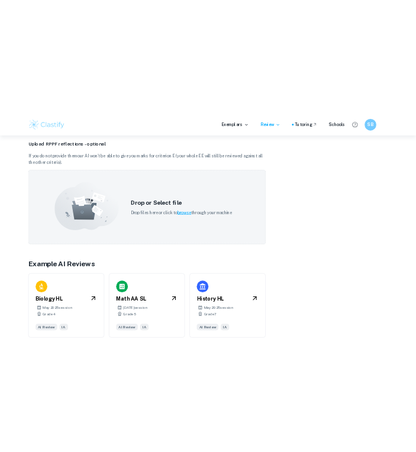
scroll to position [578, 0]
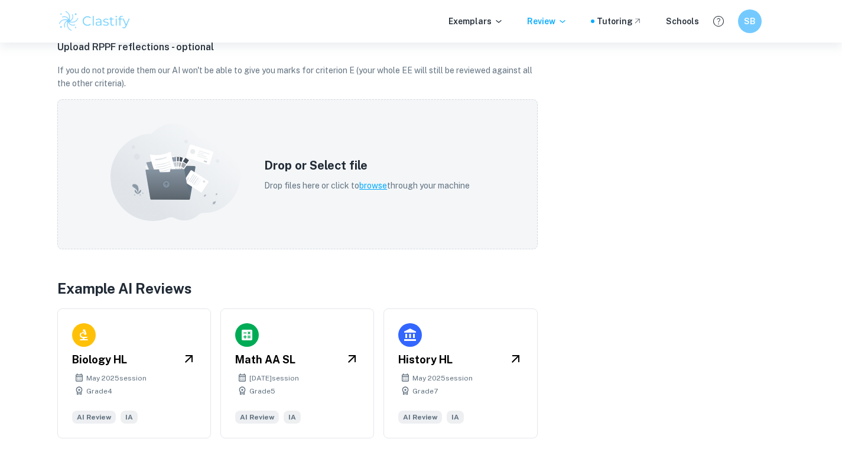
click at [362, 192] on p "Drop files here or click to browse through your machine" at bounding box center [367, 185] width 206 height 13
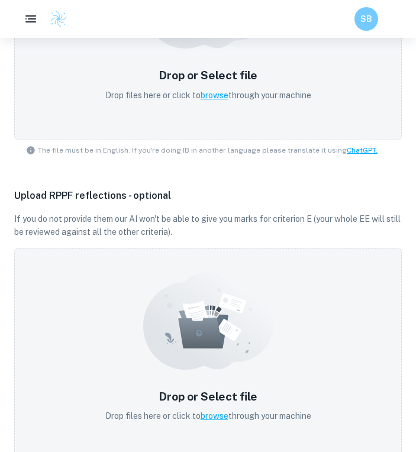
click at [320, 138] on div "Drop or Select file Drop files here or click to browse through your machine" at bounding box center [207, 33] width 387 height 213
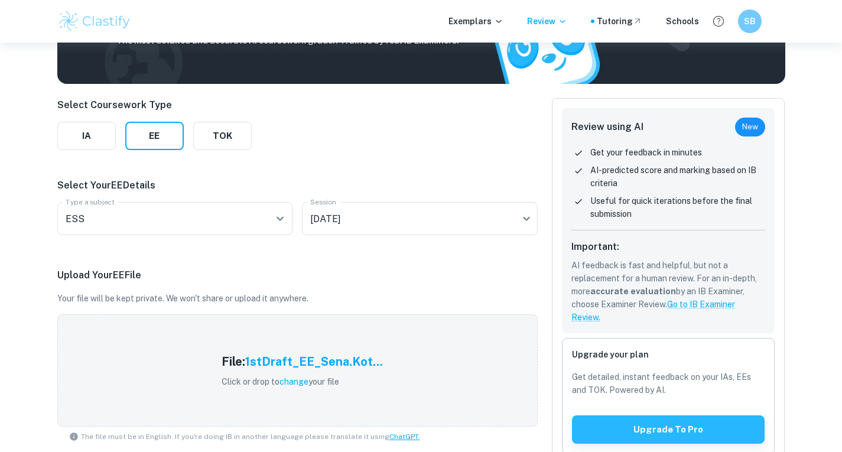
scroll to position [101, 0]
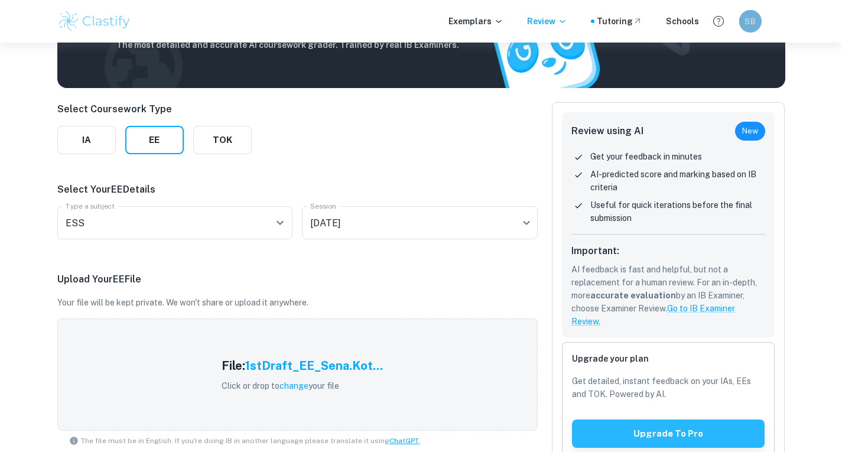
click at [743, 24] on div "SB" at bounding box center [750, 21] width 22 height 22
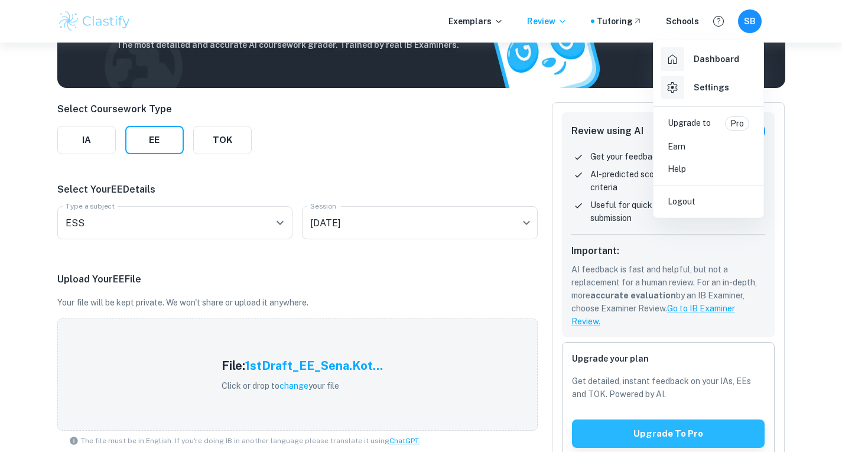
click at [696, 129] on p "Upgrade to" at bounding box center [689, 123] width 43 height 14
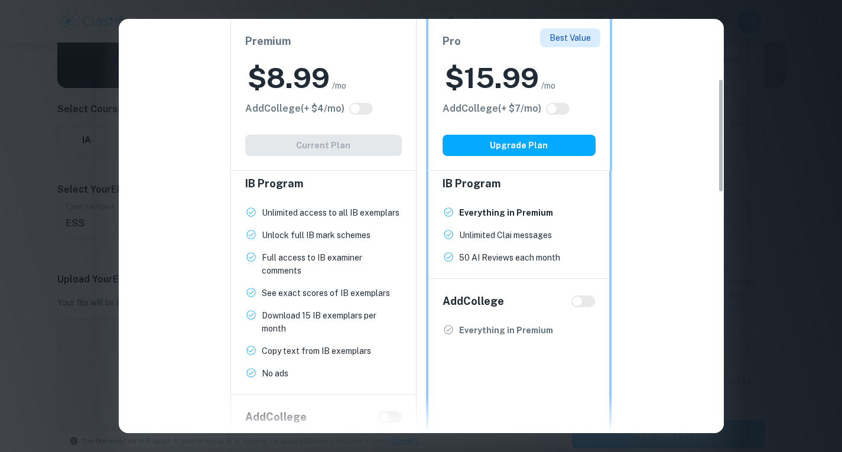
scroll to position [209, 0]
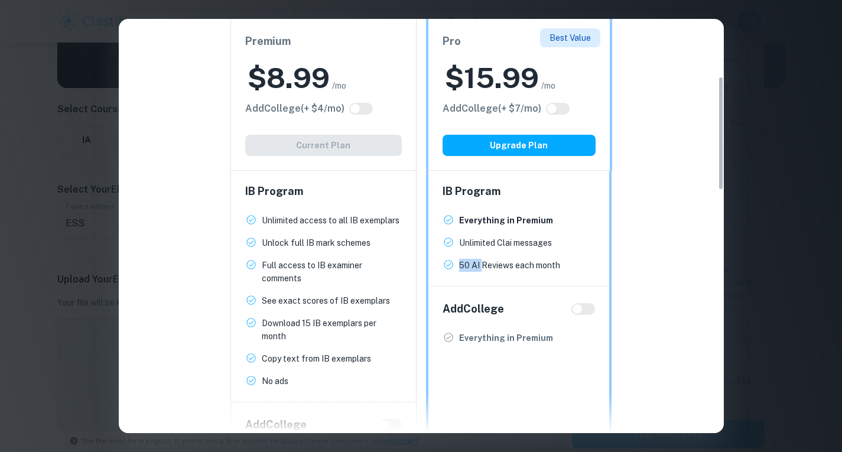
drag, startPoint x: 461, startPoint y: 268, endPoint x: 481, endPoint y: 273, distance: 20.6
click at [481, 273] on div "IB Program Everything in Premium New! Unlimited Clai messages New! 50 AI Review…" at bounding box center [519, 227] width 181 height 117
click at [389, 329] on p "Download 15 IB exemplars per month" at bounding box center [332, 330] width 140 height 26
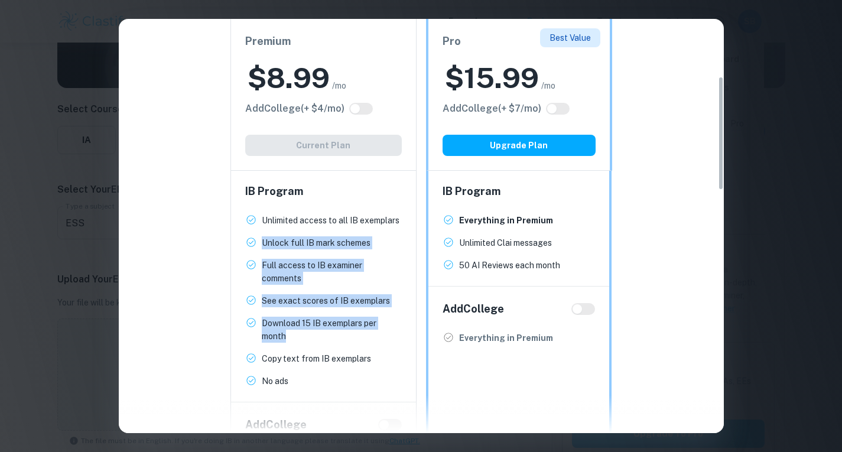
drag, startPoint x: 351, startPoint y: 330, endPoint x: 253, endPoint y: 231, distance: 138.8
click at [253, 231] on ul "Unlimited access to all IB exemplars New! Unlock full IB mark schemes New! Full…" at bounding box center [323, 301] width 157 height 174
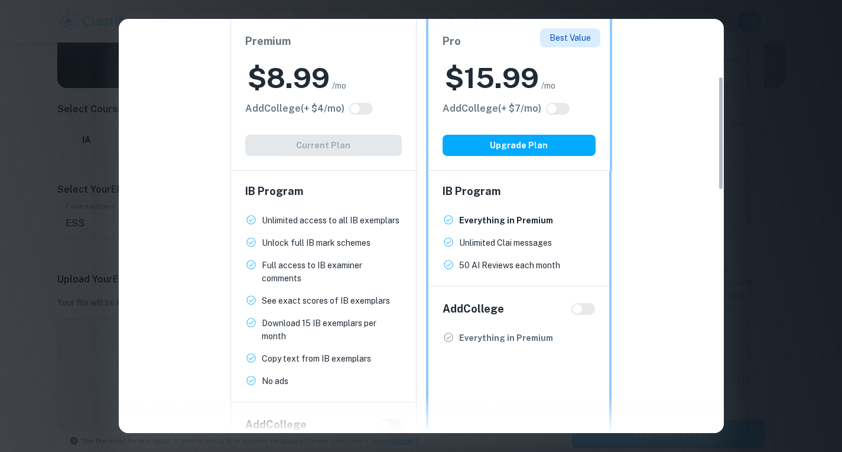
click at [253, 228] on ul "Unlimited access to all IB exemplars New! Unlock full IB mark schemes New! Full…" at bounding box center [323, 301] width 157 height 174
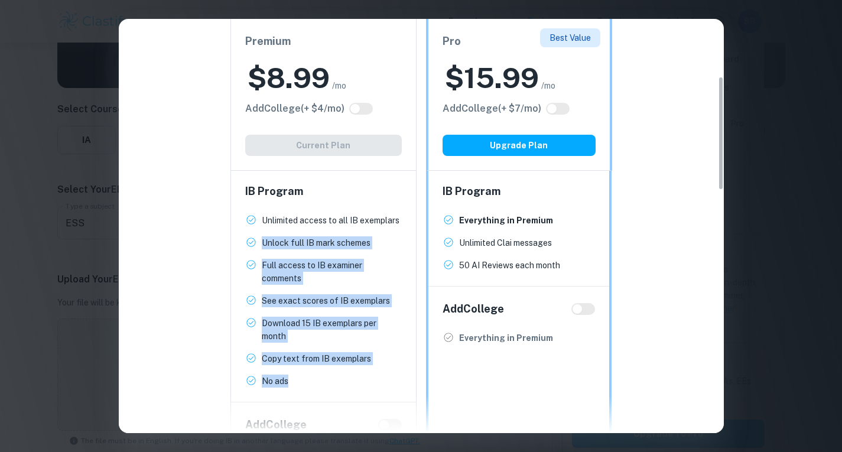
drag, startPoint x: 257, startPoint y: 241, endPoint x: 304, endPoint y: 382, distance: 149.0
click at [304, 382] on ul "Unlimited access to all IB exemplars New! Unlock full IB mark schemes New! Full…" at bounding box center [323, 301] width 157 height 174
click at [304, 382] on span "No ads New!" at bounding box center [323, 381] width 157 height 13
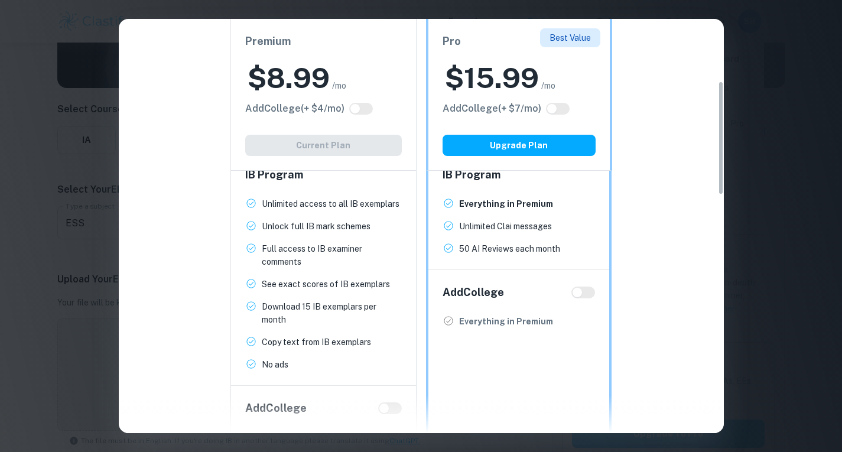
scroll to position [225, 0]
drag, startPoint x: 316, startPoint y: 205, endPoint x: 368, endPoint y: 206, distance: 51.4
click at [368, 206] on p "Unlimited access to all IB exemplars" at bounding box center [331, 203] width 138 height 13
click at [703, 50] on div "Premium $ 8.99 /mo Add College (+ $ 4 /mo) Current Plan IB Program Unlimited ac…" at bounding box center [417, 294] width 586 height 606
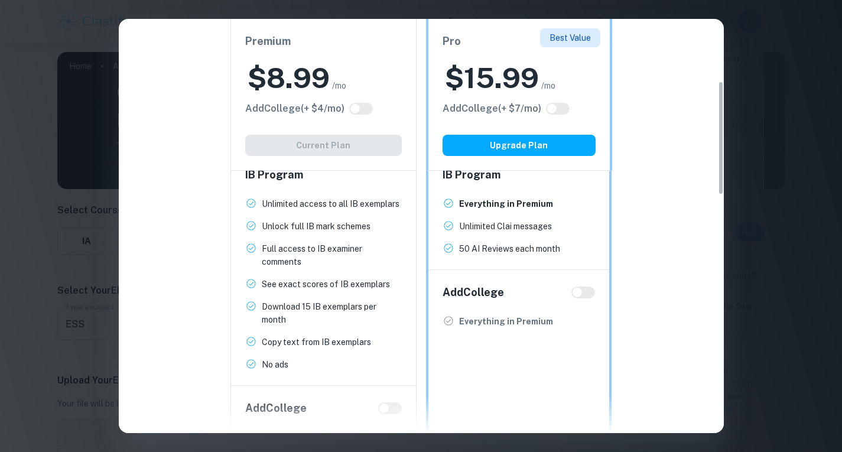
click at [796, 71] on div "Easily Ace Your IB Coursework & Crush College Essays. Get Clastify Premium Get …" at bounding box center [421, 226] width 842 height 452
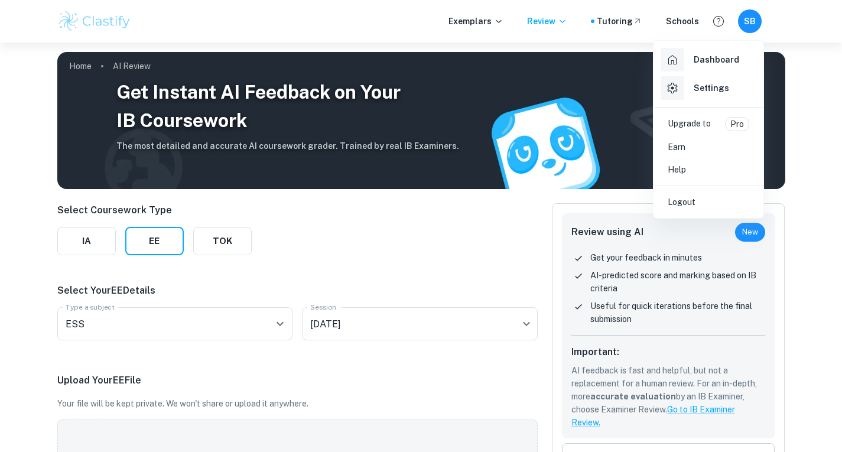
click at [425, 208] on div at bounding box center [421, 226] width 842 height 452
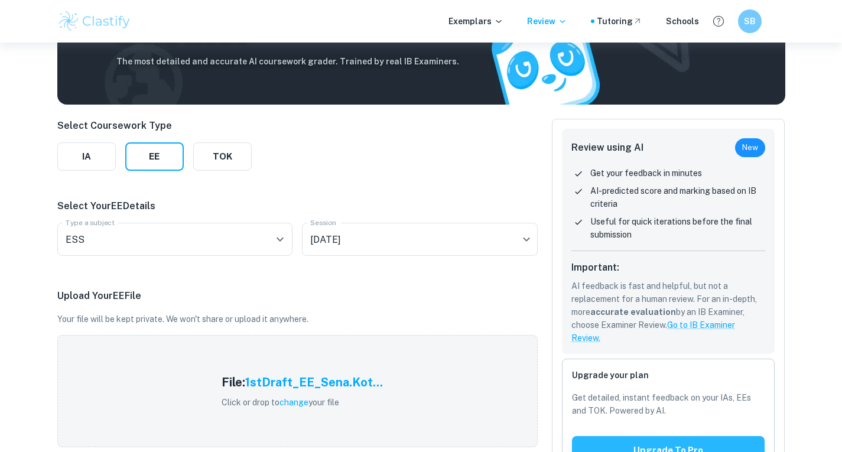
scroll to position [98, 0]
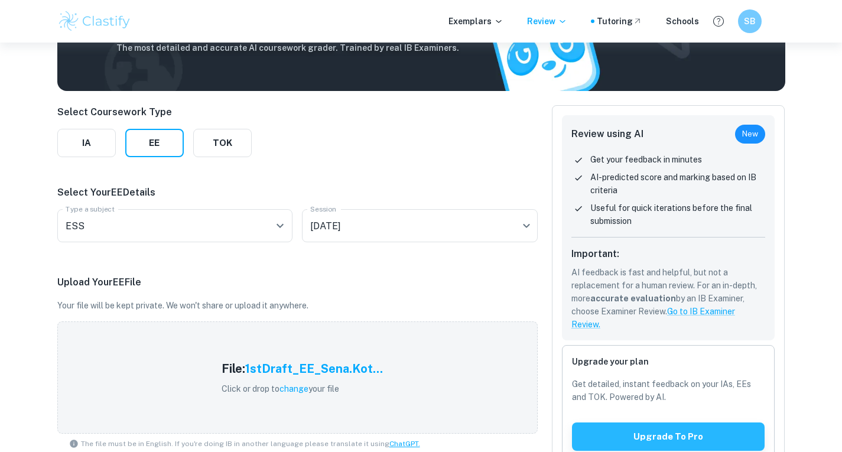
click at [753, 129] on span "New" at bounding box center [750, 134] width 30 height 12
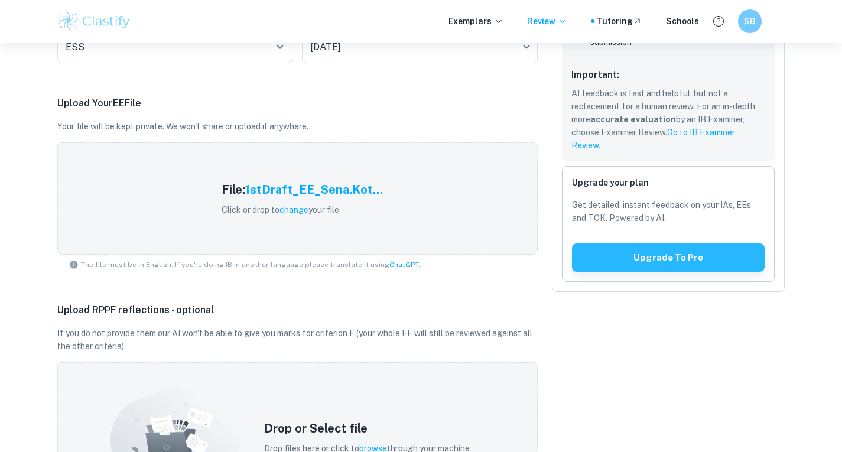
scroll to position [278, 0]
click at [651, 265] on button "Upgrade to pro" at bounding box center [668, 257] width 193 height 28
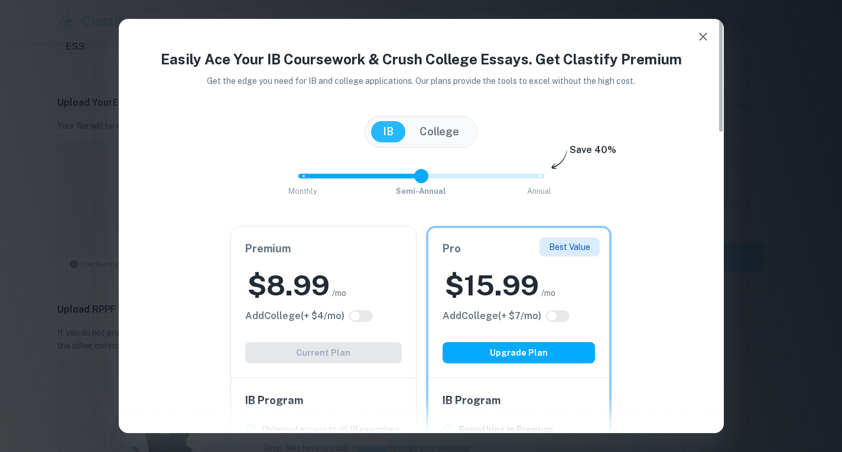
scroll to position [1, 0]
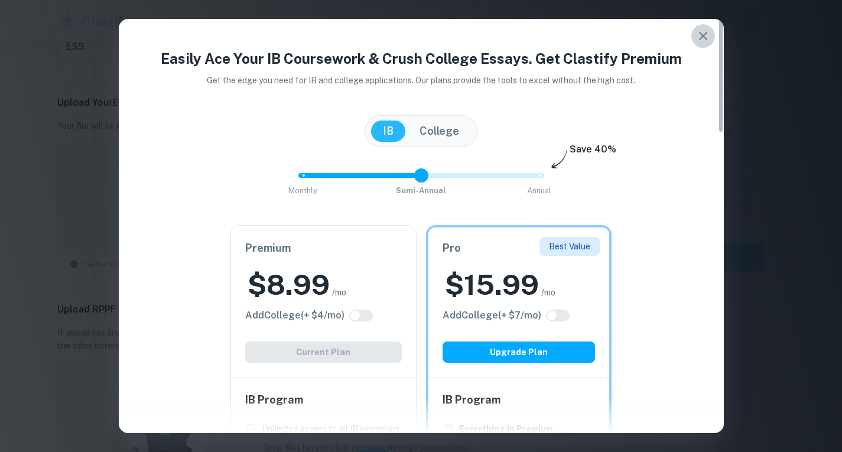
click at [705, 43] on icon "button" at bounding box center [703, 36] width 14 height 14
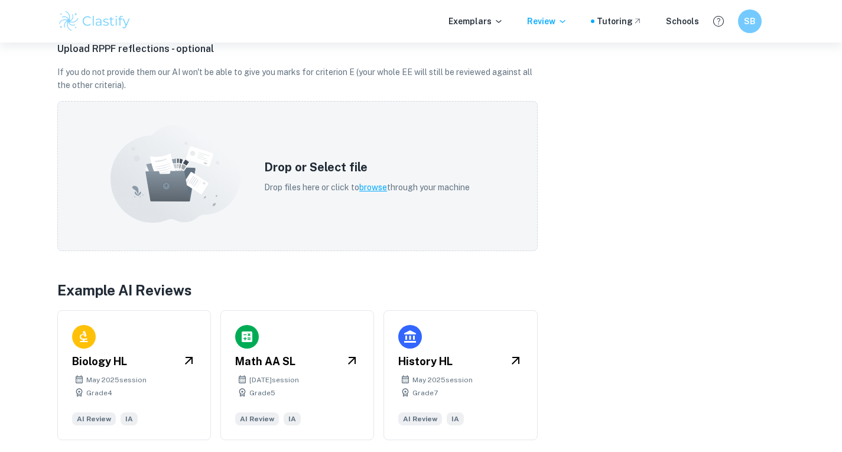
scroll to position [539, 0]
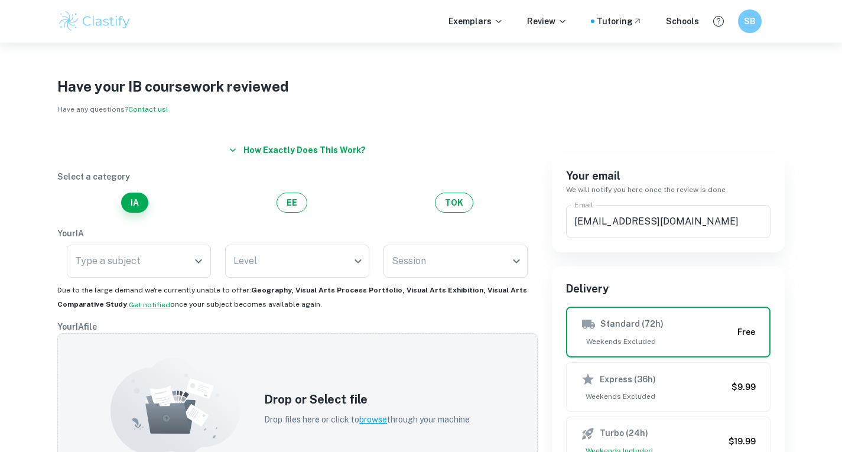
click at [90, 22] on img at bounding box center [94, 21] width 75 height 24
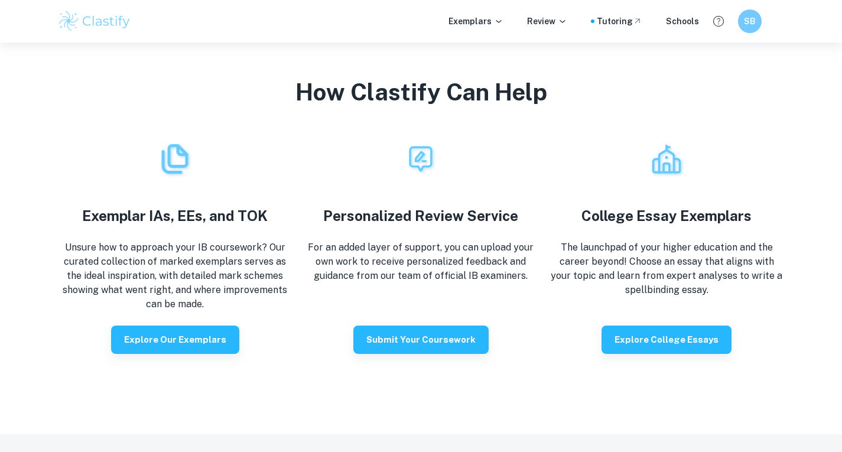
scroll to position [2075, 0]
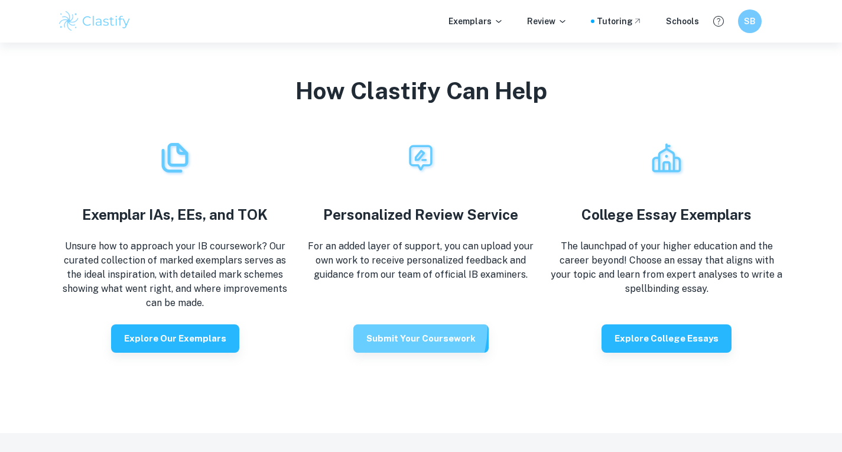
click at [384, 325] on button "Submit your coursework" at bounding box center [421, 339] width 135 height 28
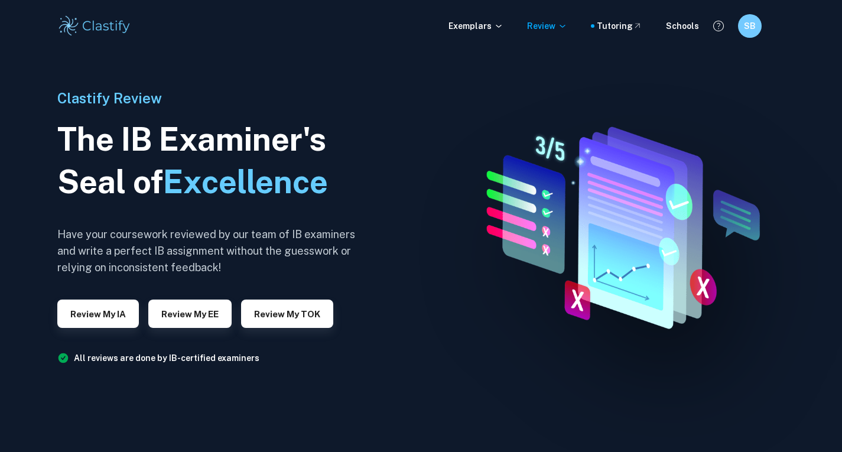
scroll to position [8, 0]
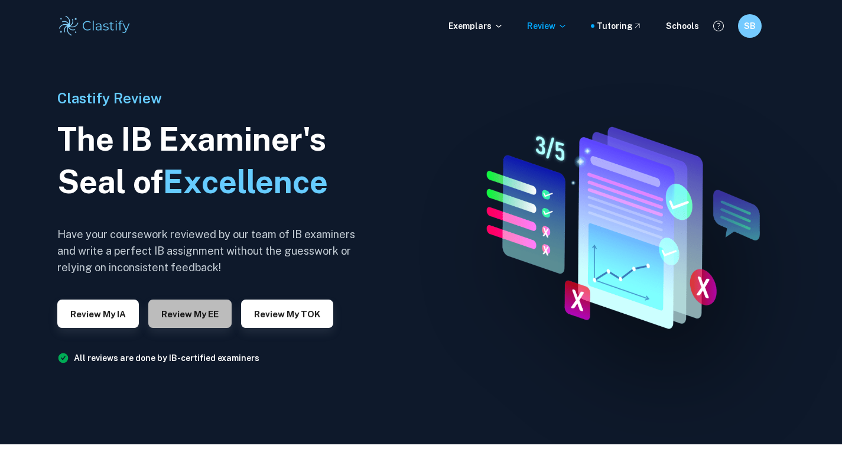
click at [154, 319] on button "Review my EE" at bounding box center [189, 314] width 83 height 28
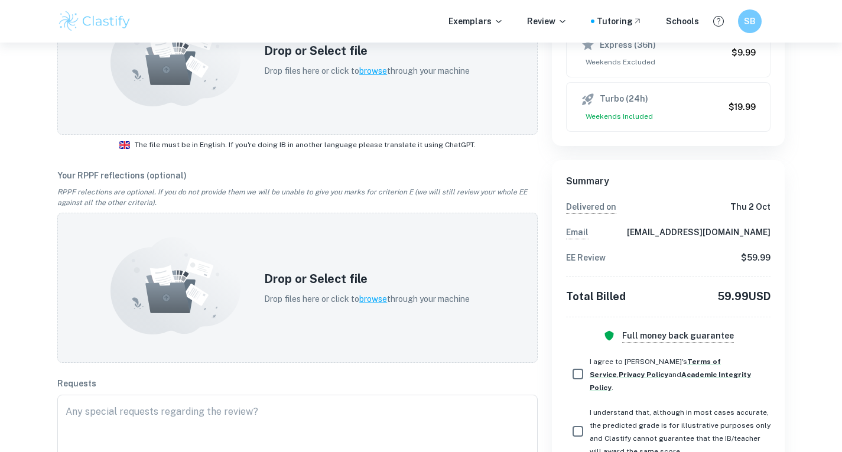
scroll to position [334, 0]
click at [565, 28] on div "Exemplars Review Tutoring Schools SB" at bounding box center [421, 21] width 757 height 24
click at [557, 18] on p "Review" at bounding box center [547, 21] width 40 height 13
